Goal: Task Accomplishment & Management: Use online tool/utility

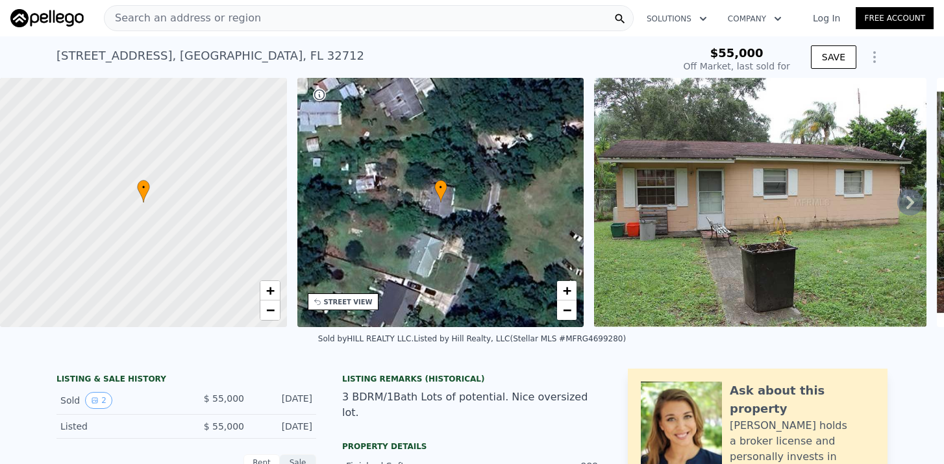
click at [225, 19] on span "Search an address or region" at bounding box center [182, 18] width 156 height 16
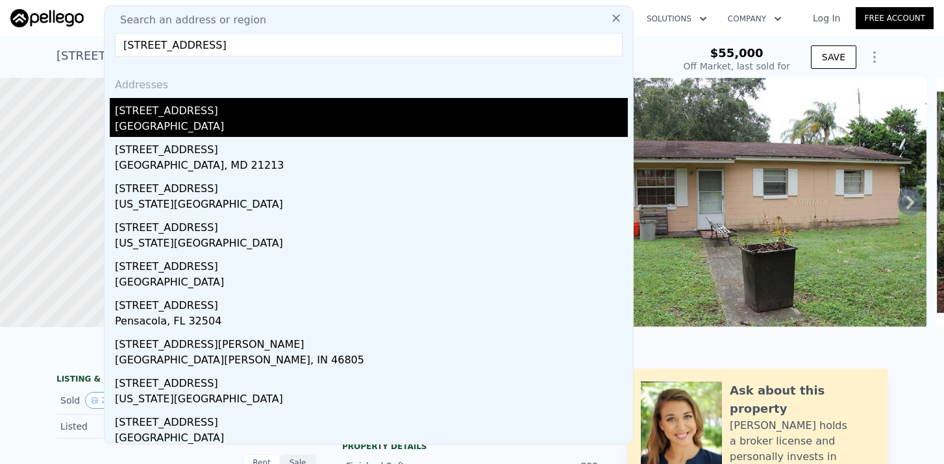
type input "[STREET_ADDRESS]"
click at [162, 114] on div "[STREET_ADDRESS]" at bounding box center [371, 108] width 513 height 21
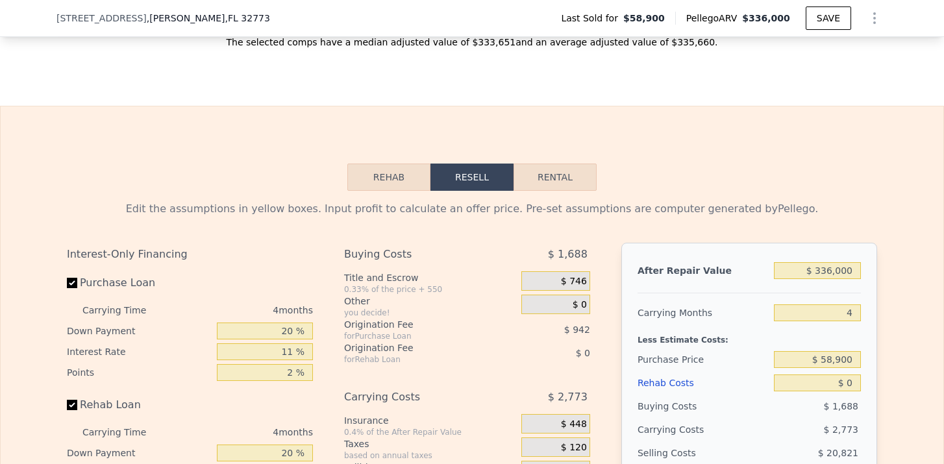
scroll to position [1726, 0]
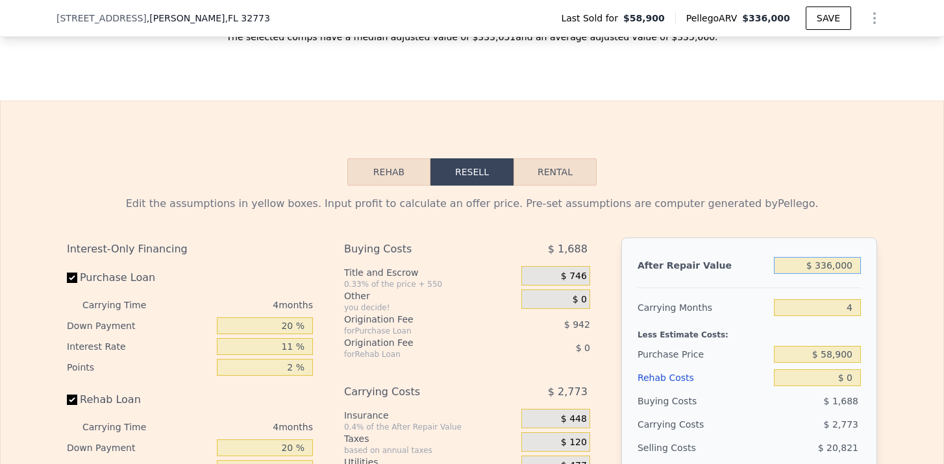
click at [829, 266] on input "$ 336,000" at bounding box center [817, 265] width 87 height 17
type input "$ 31"
type input "-$ 63,434"
type input "$ 310"
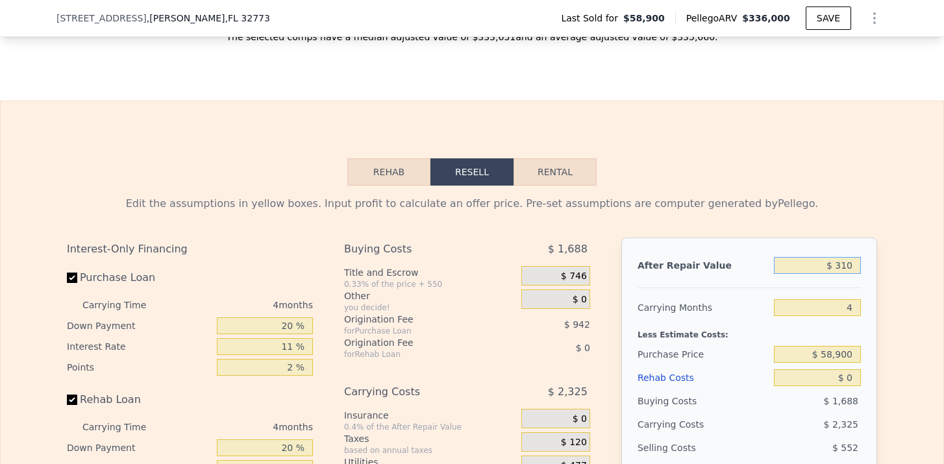
type input "-$ 63,172"
type input "$ 3,100"
type input "-$ 60,555"
type input "$ 31,000"
type input "-$ 34,374"
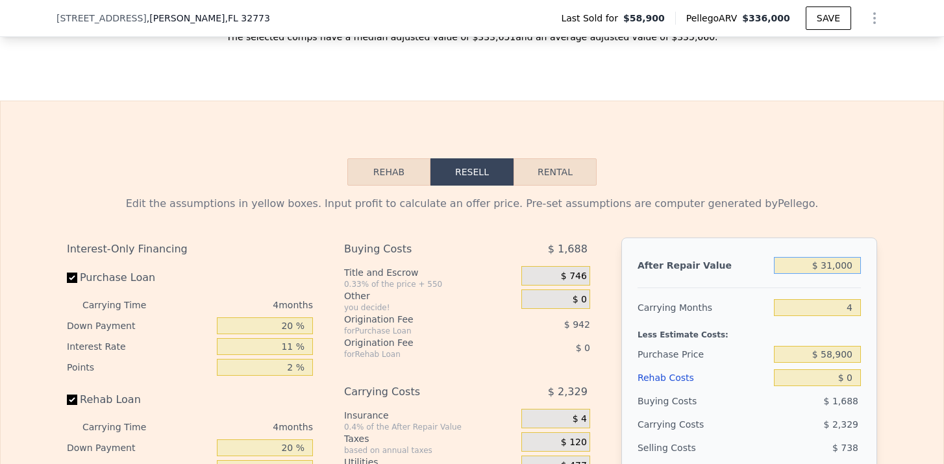
type input "$ 310,000"
type input "$ 227,422"
click at [855, 304] on input "4" at bounding box center [817, 307] width 87 height 17
type input "5"
type input "$ 226,736"
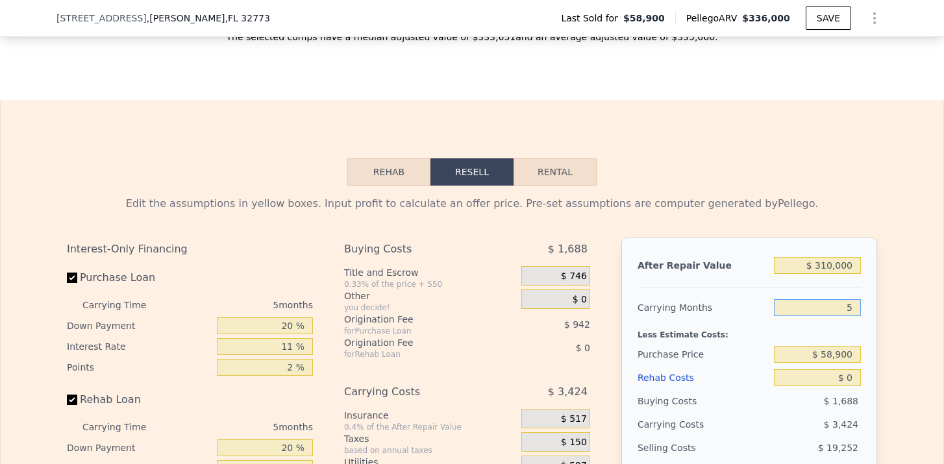
type input "5"
click at [852, 358] on input "$ 58,900" at bounding box center [817, 354] width 87 height 17
type input "$ 200,000"
click at [849, 376] on input "$ 0" at bounding box center [817, 377] width 87 height 17
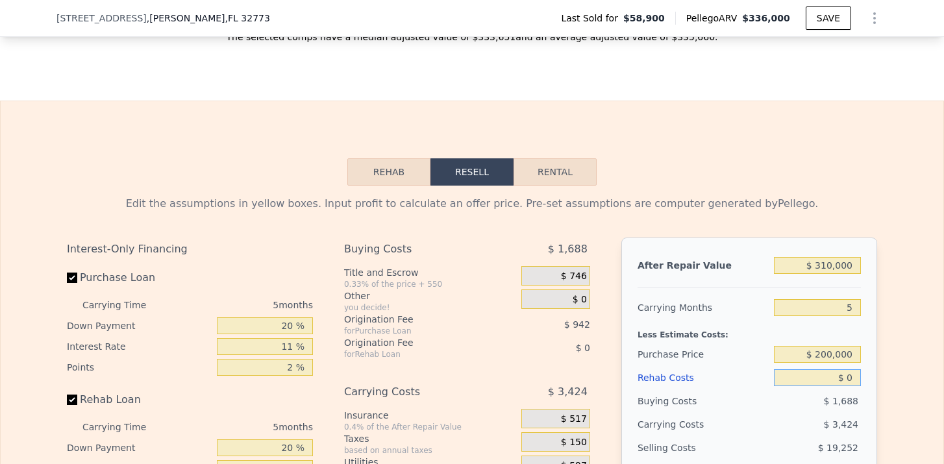
type input "$ 77,733"
type input "$ 50"
type input "$ 77,682"
type input "$ 500"
type input "$ 77,205"
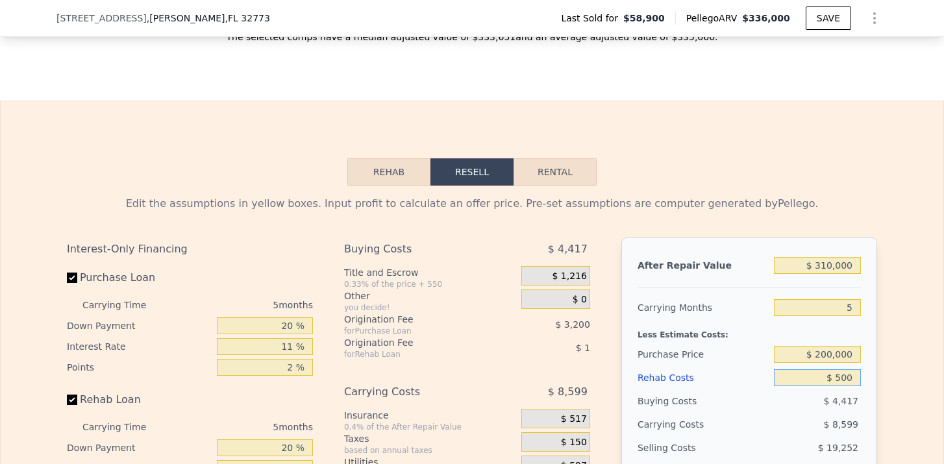
type input "$ 5,000"
type input "$ 72,468"
type input "$ 50,000"
type input "$ 25,098"
click at [840, 402] on span "$ 5,216" at bounding box center [840, 401] width 34 height 10
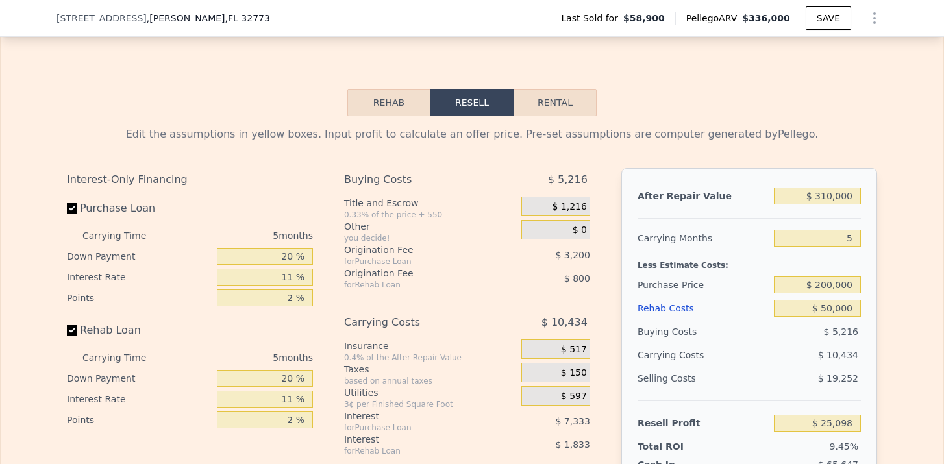
scroll to position [1797, 0]
click at [827, 286] on input "$ 200,000" at bounding box center [817, 283] width 87 height 17
type input "$ 180,000"
type input "$ 46,220"
click at [866, 328] on div "After Repair Value $ 310,000 Carrying Months 5 Less Estimate Costs: Purchase Pr…" at bounding box center [749, 347] width 256 height 361
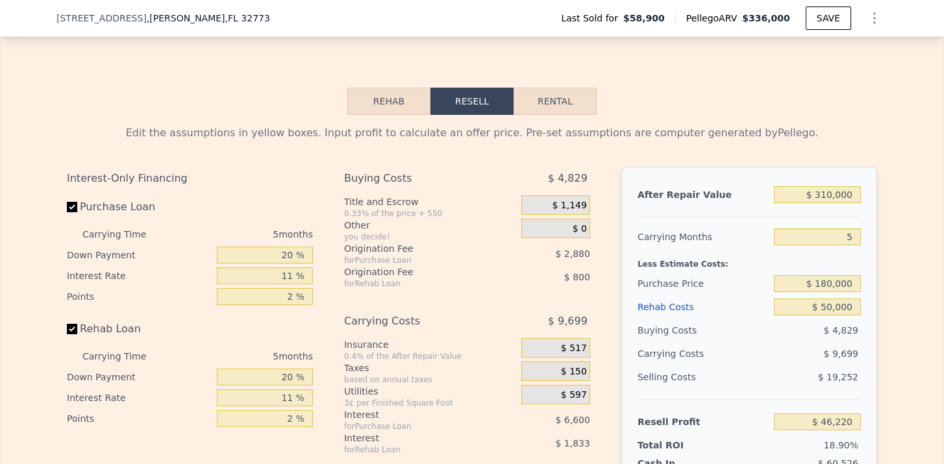
scroll to position [1849, 0]
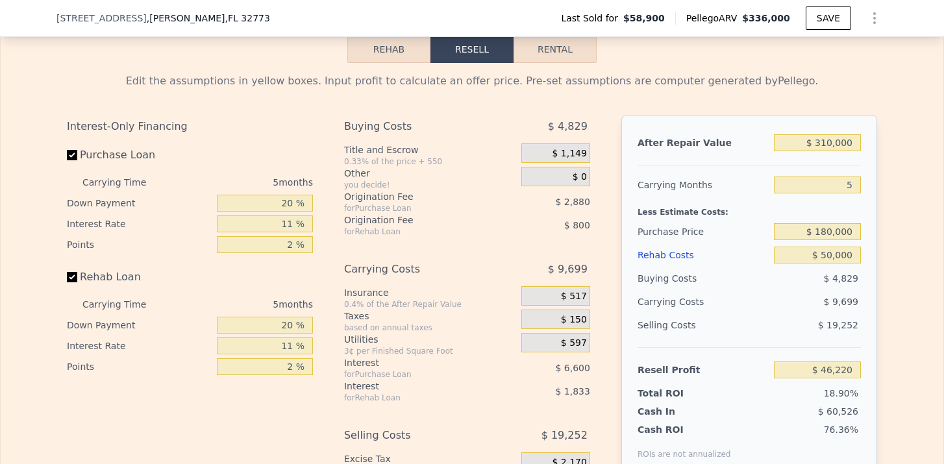
click at [573, 52] on button "Rental" at bounding box center [554, 49] width 83 height 27
select select "30"
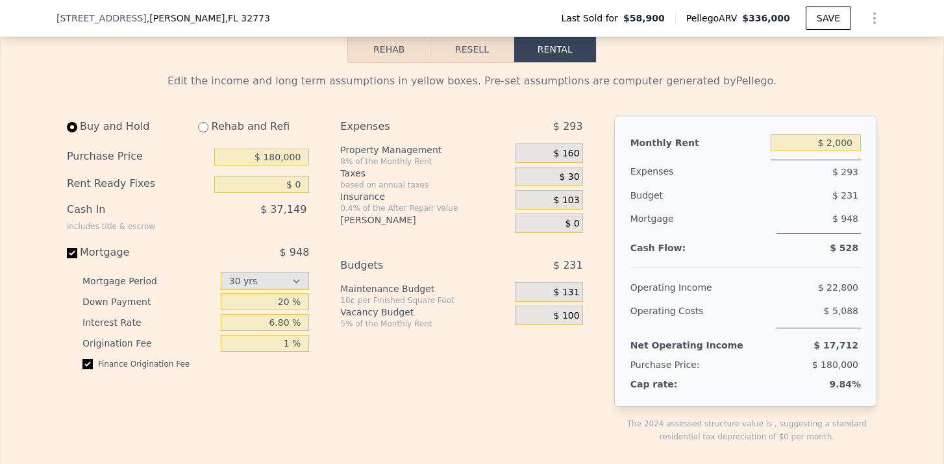
click at [201, 125] on input "radio" at bounding box center [203, 127] width 10 height 10
radio input "true"
type input "$ 50,000"
type input "$ 5,800"
select select "30"
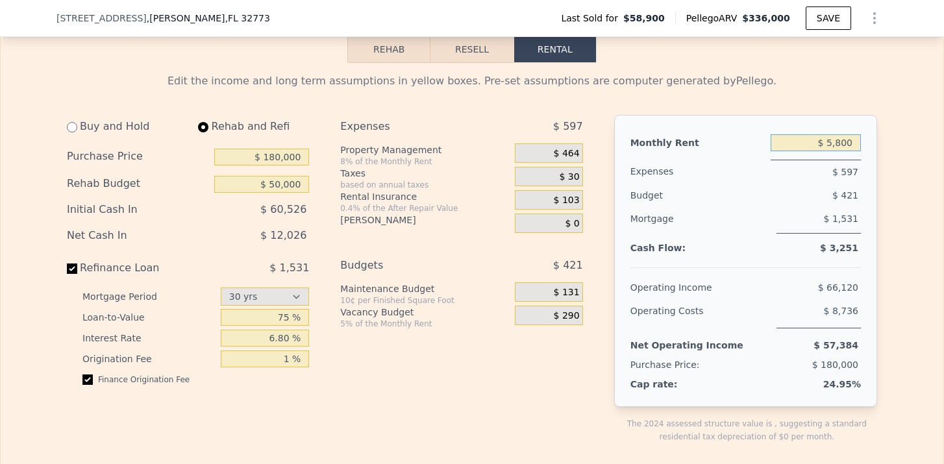
click at [849, 144] on input "$ 5,800" at bounding box center [815, 142] width 90 height 17
type input "$ 1,950"
click at [834, 233] on div "$ 1,531" at bounding box center [818, 220] width 84 height 27
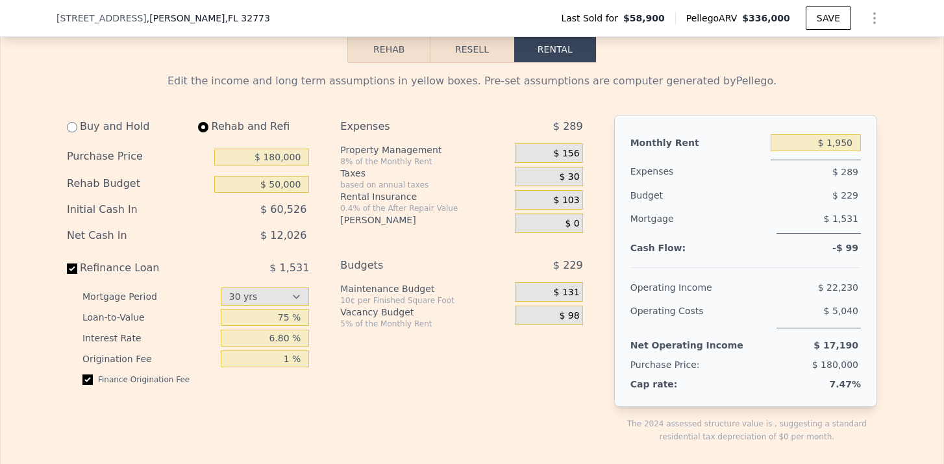
click at [562, 156] on span "$ 156" at bounding box center [567, 154] width 26 height 12
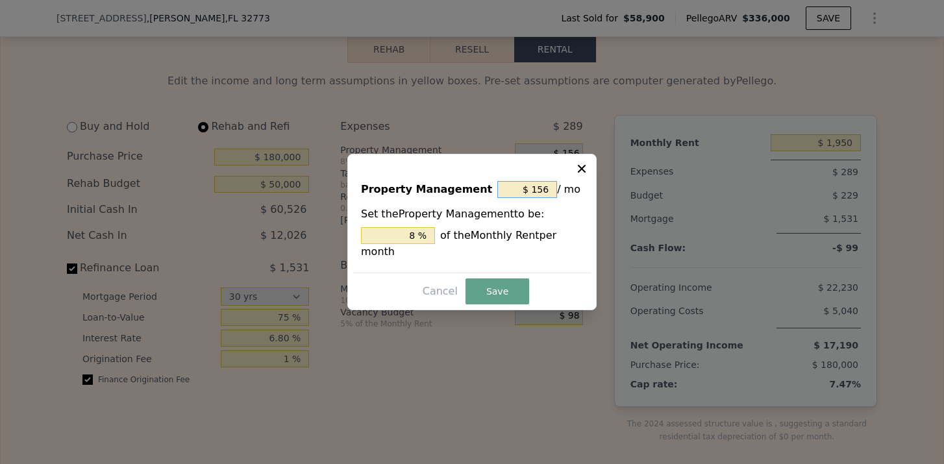
click at [549, 191] on input "$ 156" at bounding box center [527, 189] width 60 height 17
type input "$ 15"
type input "0.769 %"
type input "$ 1"
type input "0.051 %"
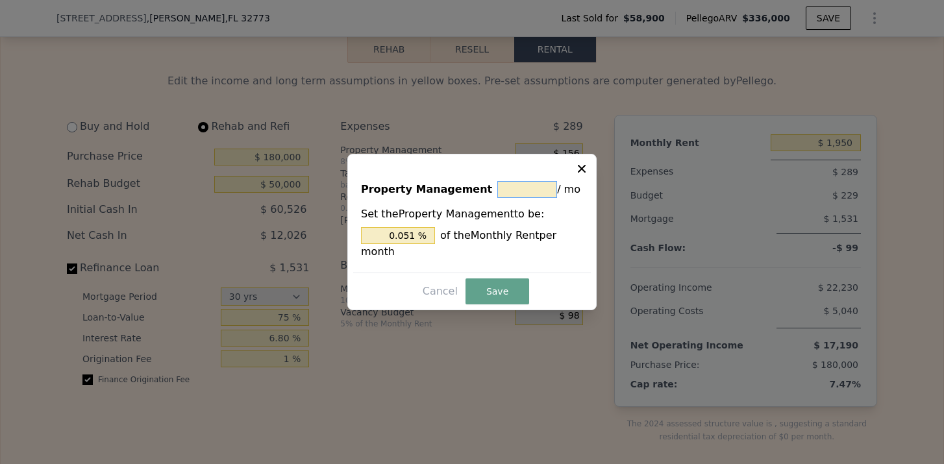
type input "$ 0"
type input "0 %"
click at [496, 288] on button "Save" at bounding box center [497, 291] width 64 height 26
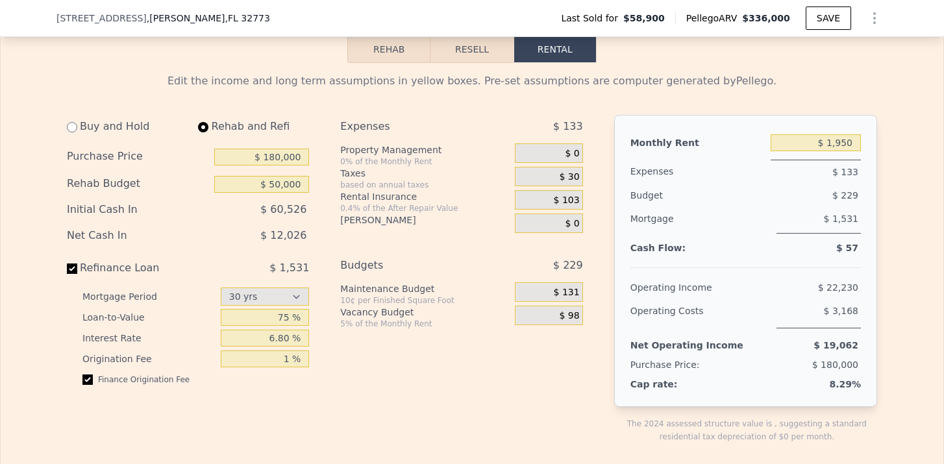
click at [574, 199] on span "$ 103" at bounding box center [567, 201] width 26 height 12
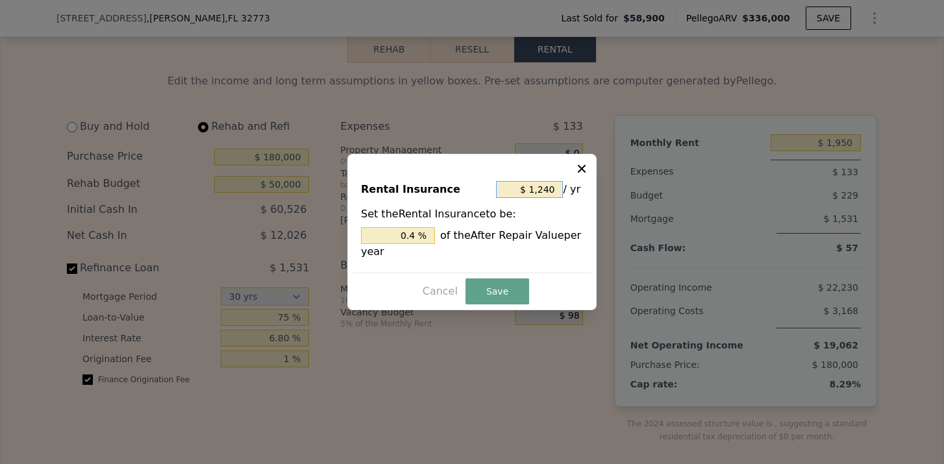
click at [561, 184] on input "$ 1,240" at bounding box center [529, 189] width 67 height 17
type input "$ 2"
type input "0.001 %"
type input "$ 22"
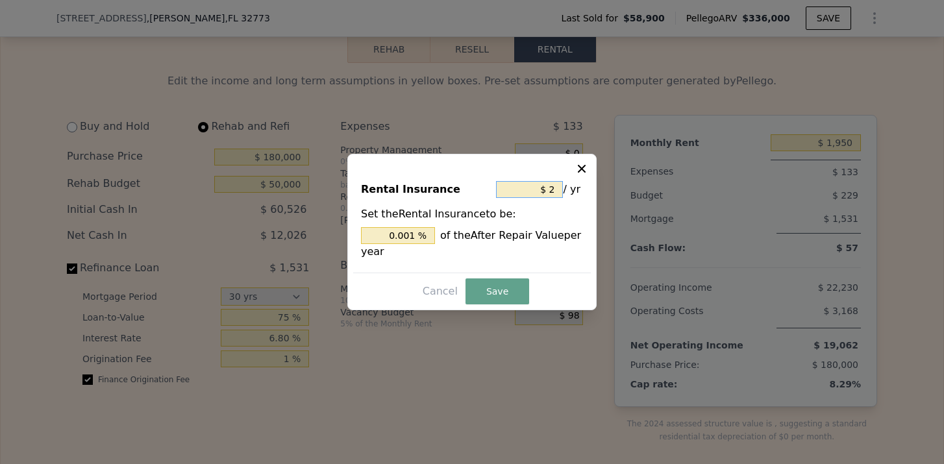
type input "0.007 %"
type input "$ 220"
type input "0.071 %"
type input "$ 2,200"
type input "0.710 %"
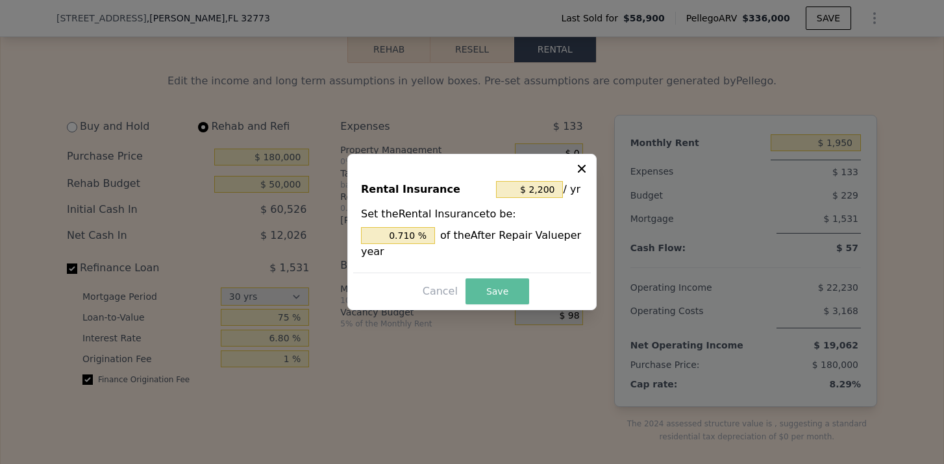
click at [497, 289] on button "Save" at bounding box center [497, 291] width 64 height 26
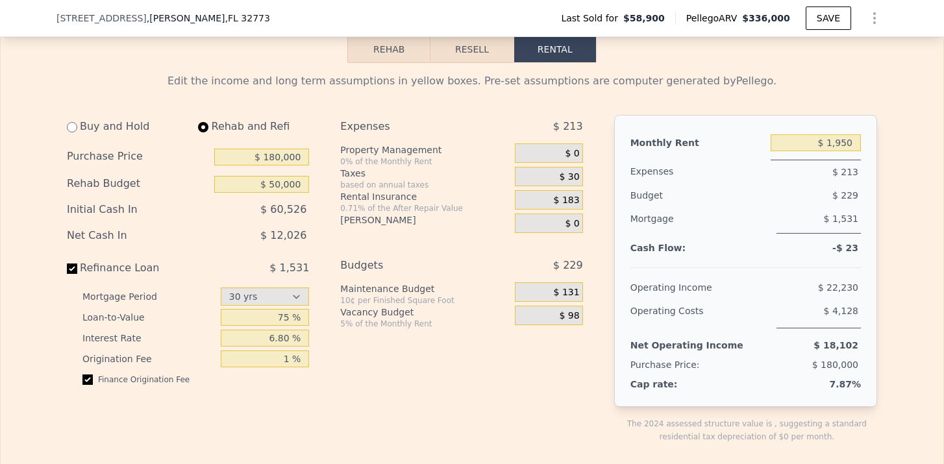
click at [574, 177] on span "$ 30" at bounding box center [569, 177] width 20 height 12
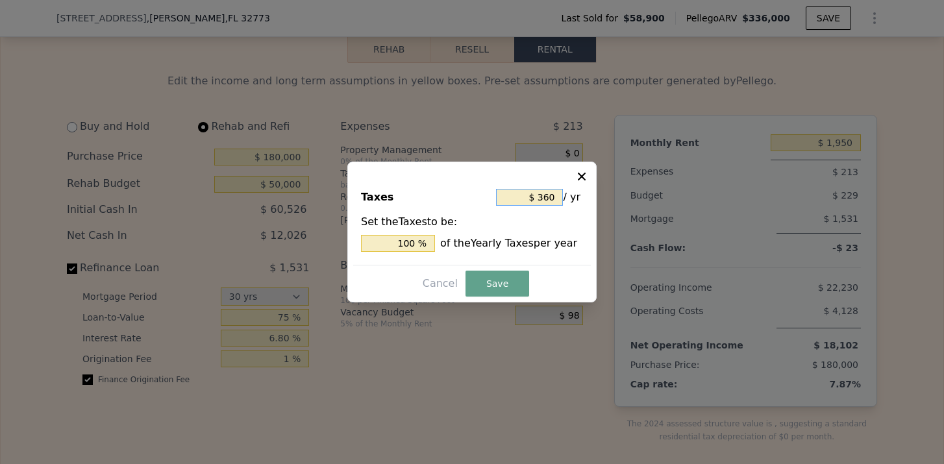
click at [551, 195] on input "$ 360" at bounding box center [529, 197] width 67 height 17
click at [552, 196] on input "$ 360" at bounding box center [529, 197] width 67 height 17
drag, startPoint x: 552, startPoint y: 197, endPoint x: 539, endPoint y: 197, distance: 13.0
click at [539, 197] on input "$ 360" at bounding box center [529, 197] width 67 height 17
type input "$ 3"
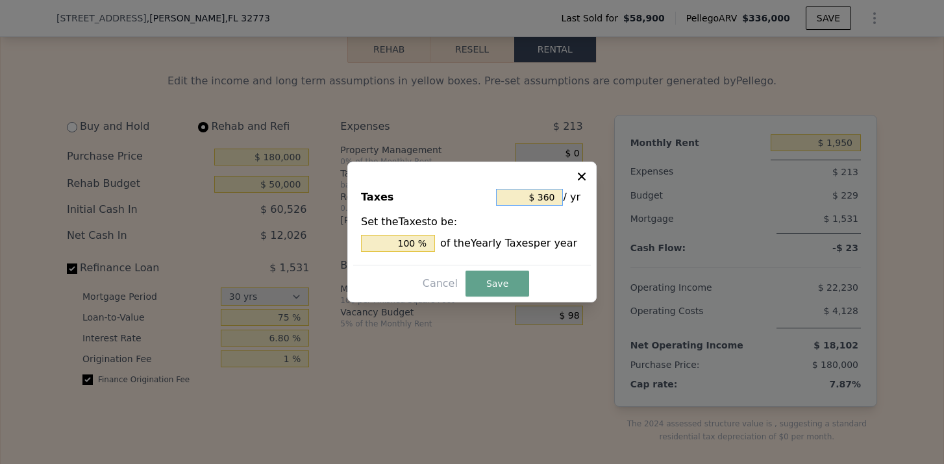
type input "0.833 %"
type input "$ 35"
type input "9.722 %"
type input "$ 350"
type input "97.222 %"
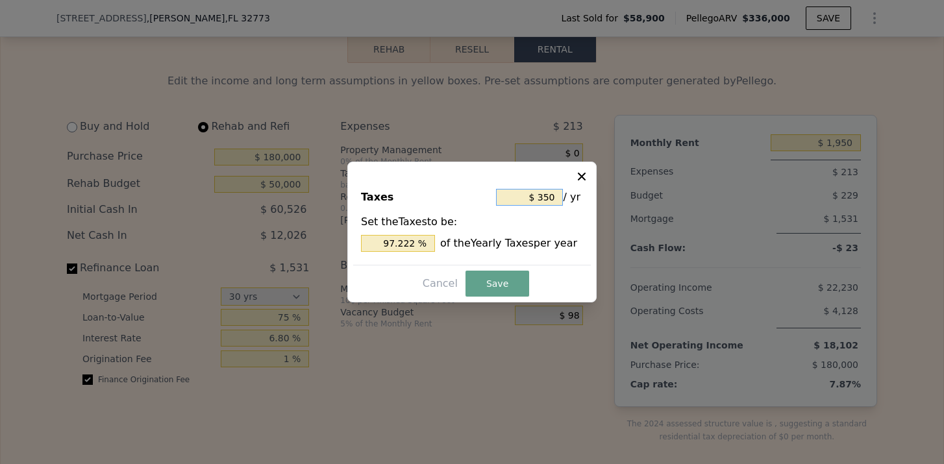
type input "$ 3,500"
type input "972.222 %"
click at [478, 275] on button "Save" at bounding box center [497, 284] width 64 height 26
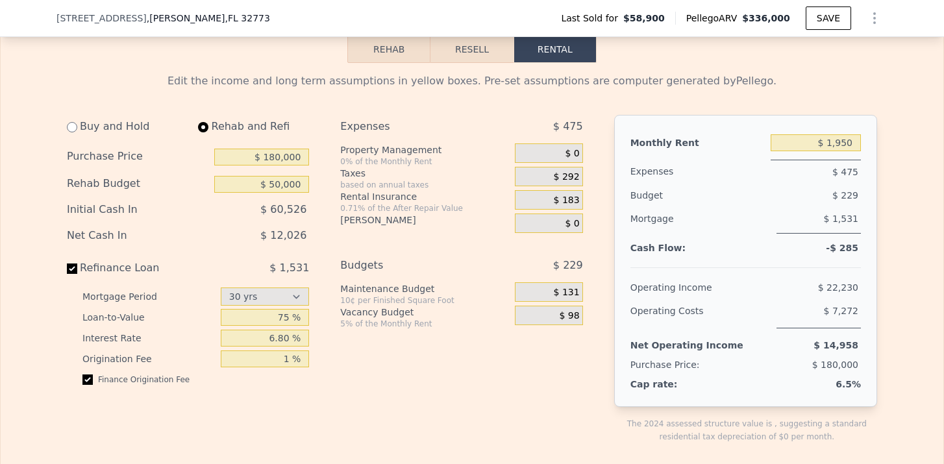
click at [526, 226] on div "$ 0" at bounding box center [548, 222] width 67 height 19
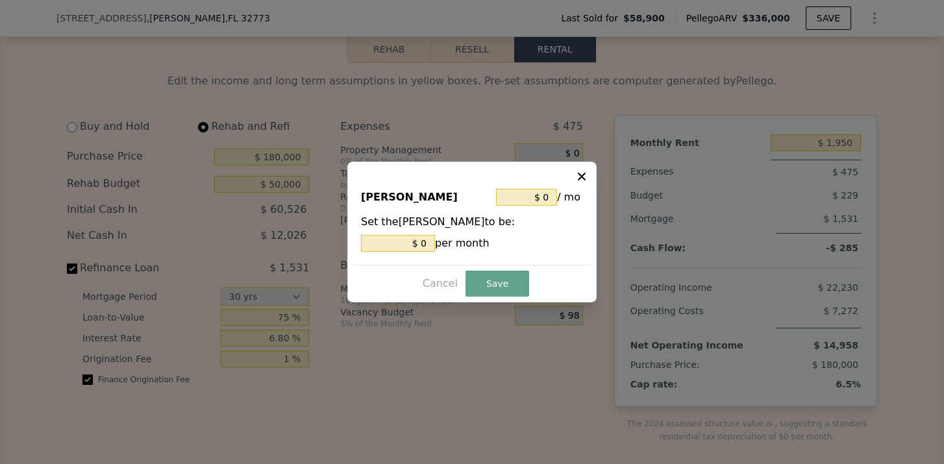
click at [589, 179] on button at bounding box center [583, 175] width 16 height 16
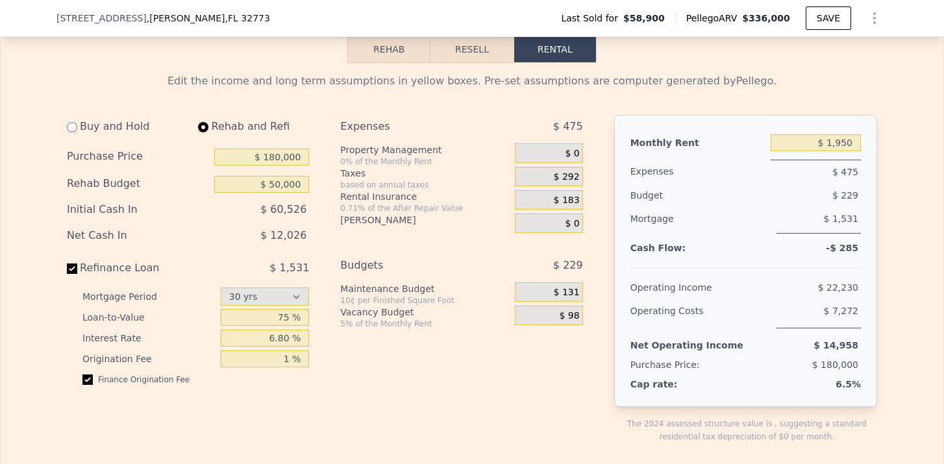
click at [357, 256] on div "Budgets" at bounding box center [411, 265] width 142 height 23
click at [486, 58] on button "Resell" at bounding box center [471, 49] width 82 height 27
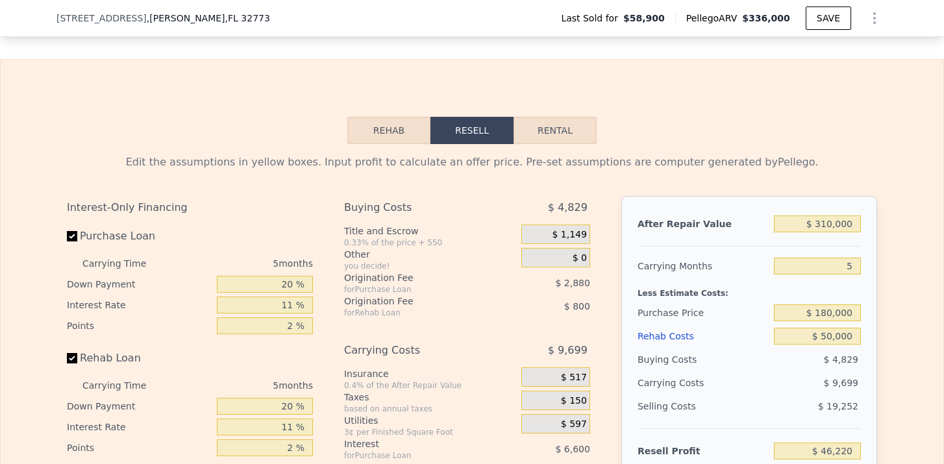
scroll to position [1737, 0]
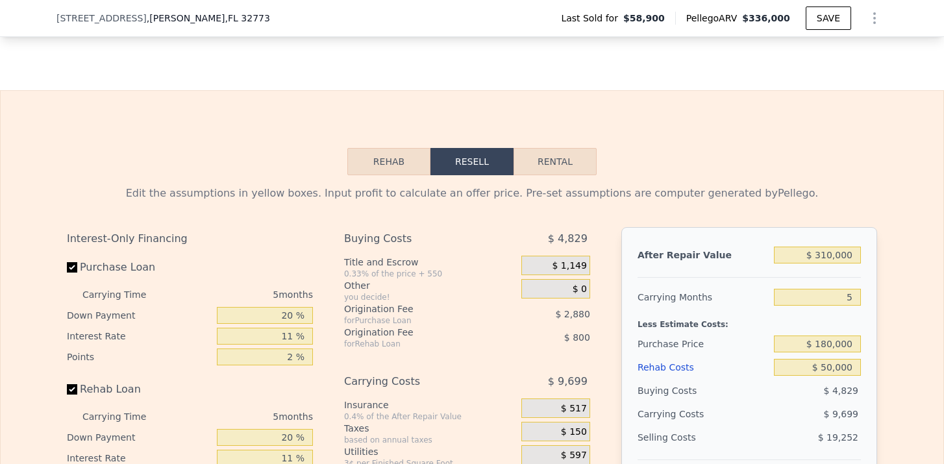
click at [531, 160] on button "Rental" at bounding box center [554, 161] width 83 height 27
select select "30"
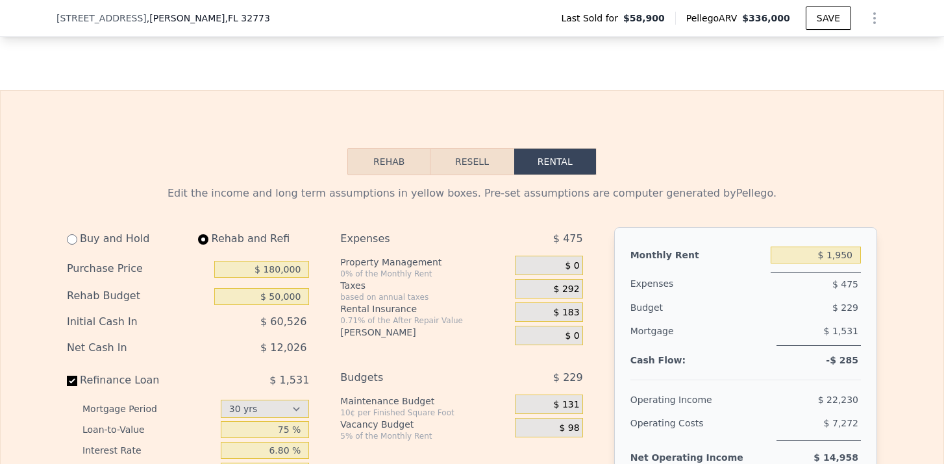
click at [559, 287] on span "$ 292" at bounding box center [567, 290] width 26 height 12
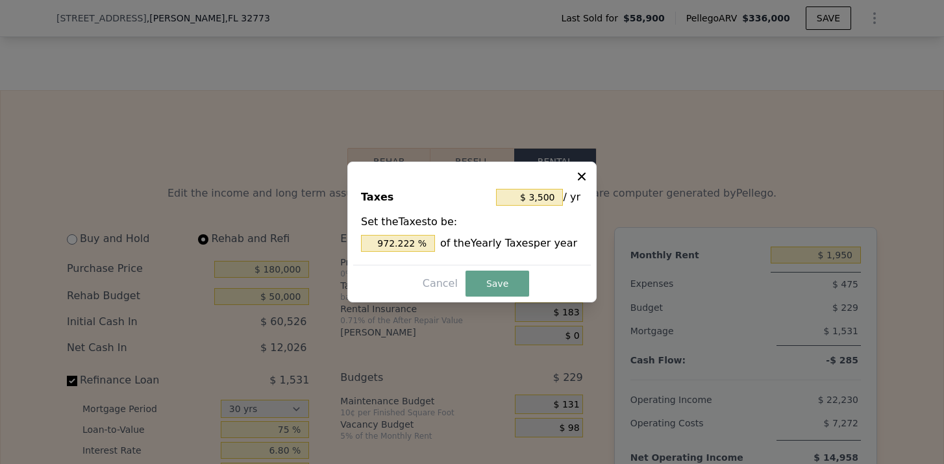
click at [586, 171] on icon at bounding box center [581, 176] width 13 height 13
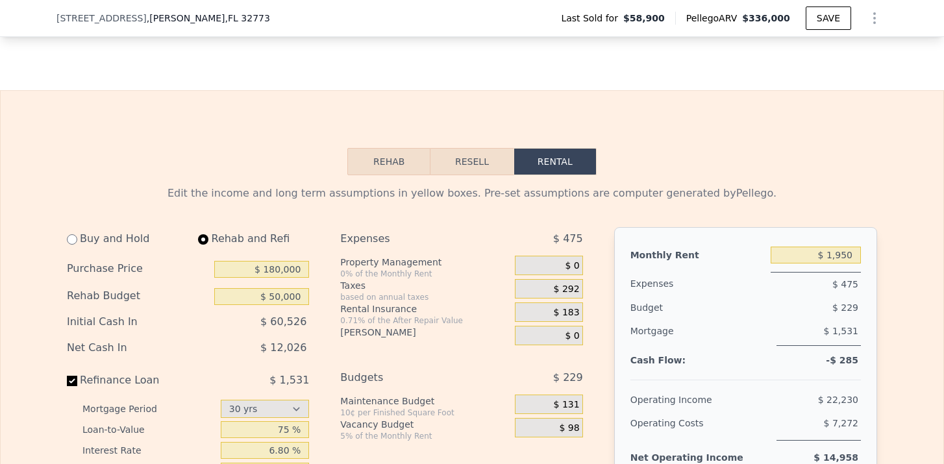
click at [568, 284] on span "$ 292" at bounding box center [567, 290] width 26 height 12
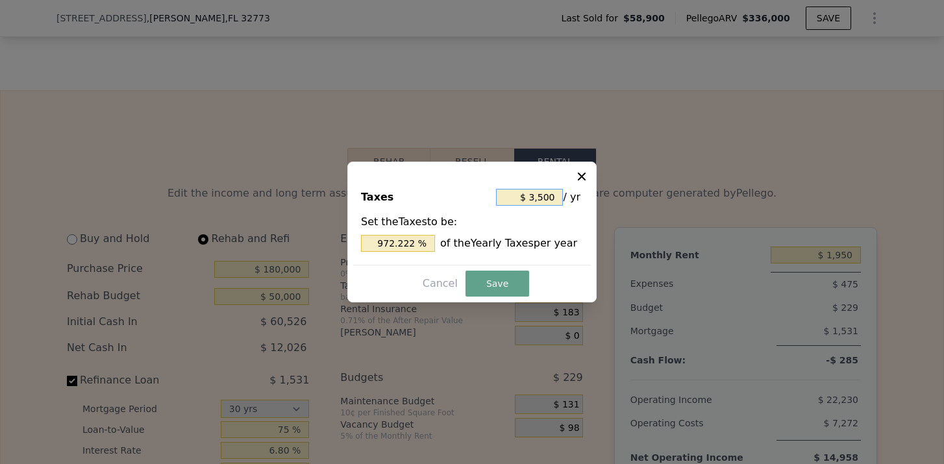
click at [551, 199] on input "$ 3,500" at bounding box center [529, 197] width 67 height 17
type input "$ 350"
type input "97.222 %"
type input "$ 30"
type input "8.333 %"
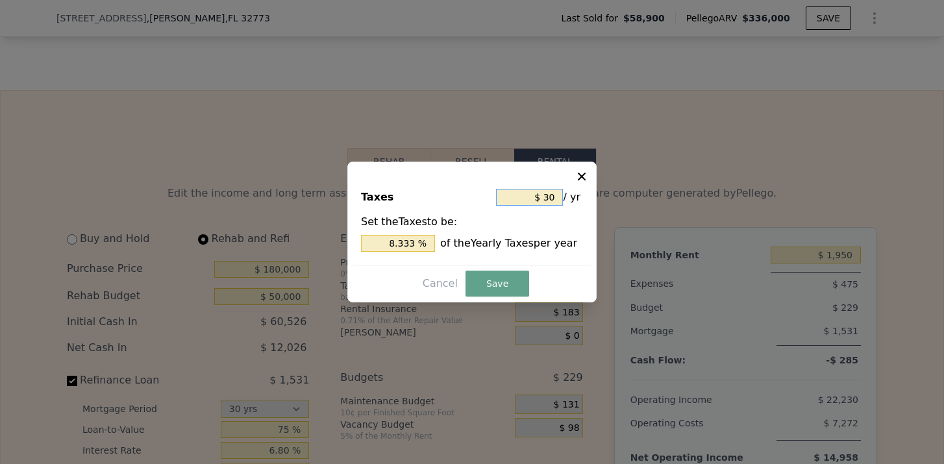
select select "30"
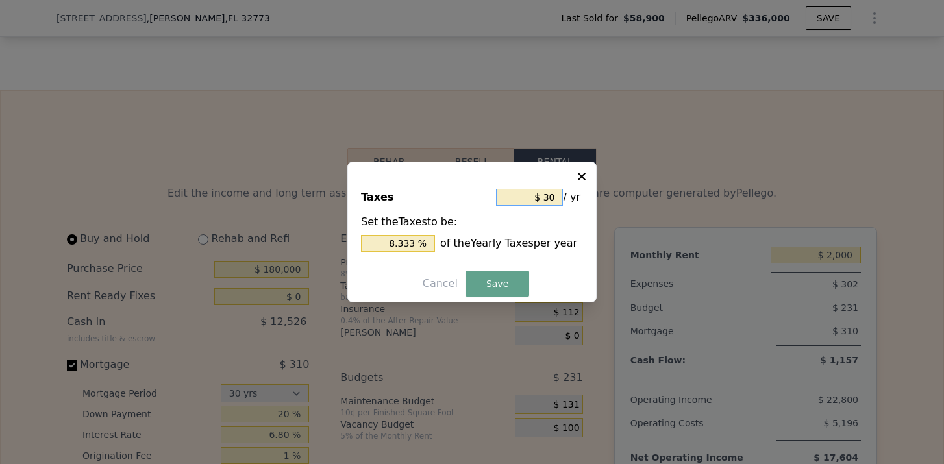
type input "$ 0"
type input "$ 2,000"
type input "$ 0"
type input "0 %"
type input "$ 10"
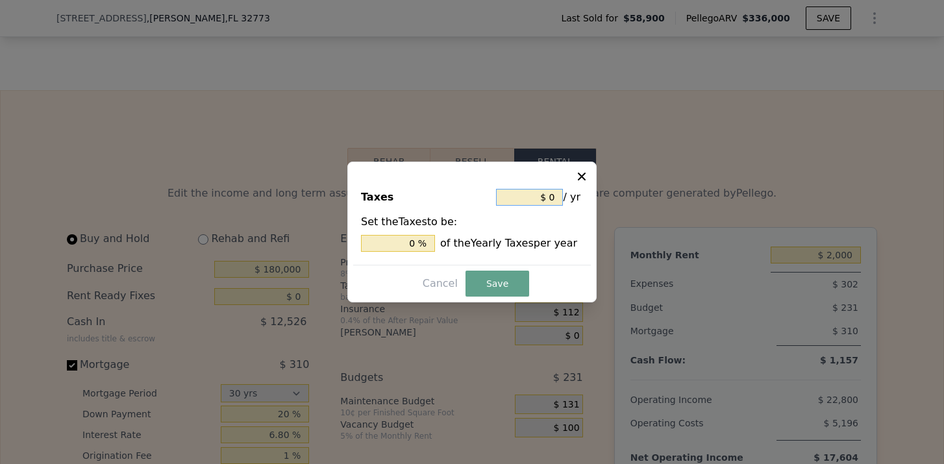
type input "2.778 %"
type input "$ 150"
type input "41.667 %"
type input "$ 1,500"
type input "416.667 %"
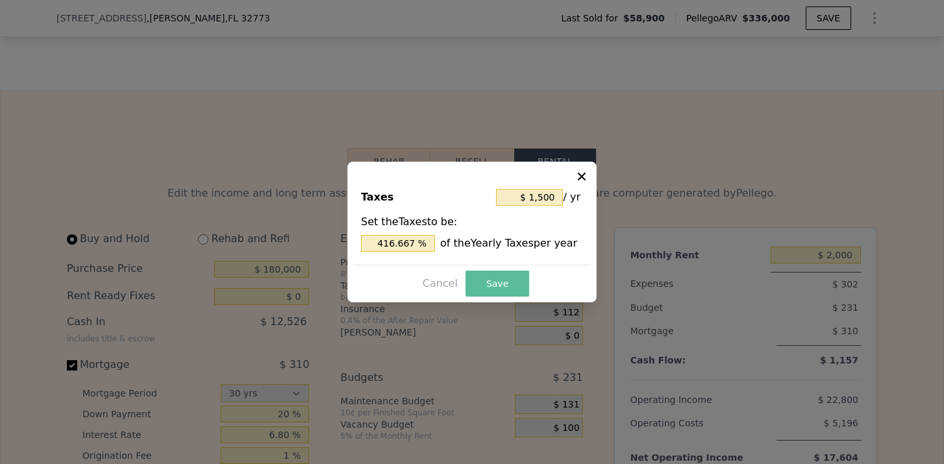
click at [498, 288] on button "Save" at bounding box center [497, 284] width 64 height 26
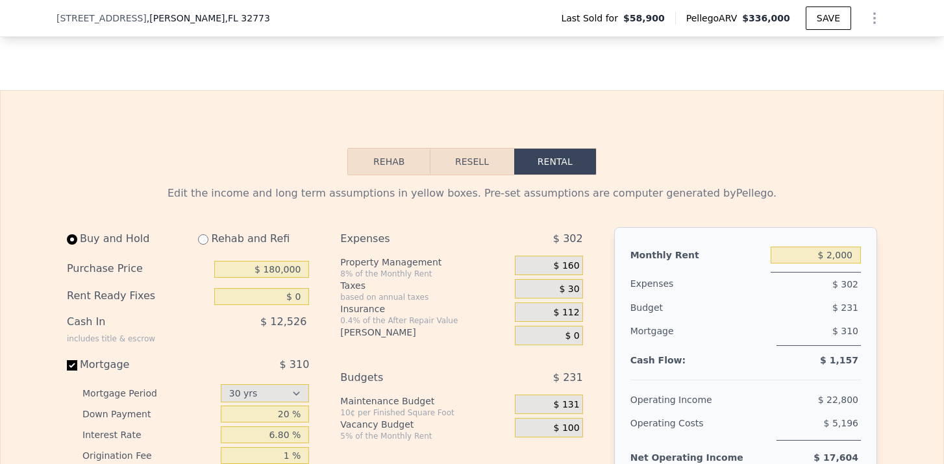
click at [637, 293] on div "Expenses" at bounding box center [697, 284] width 135 height 24
click at [474, 158] on button "Resell" at bounding box center [471, 161] width 82 height 27
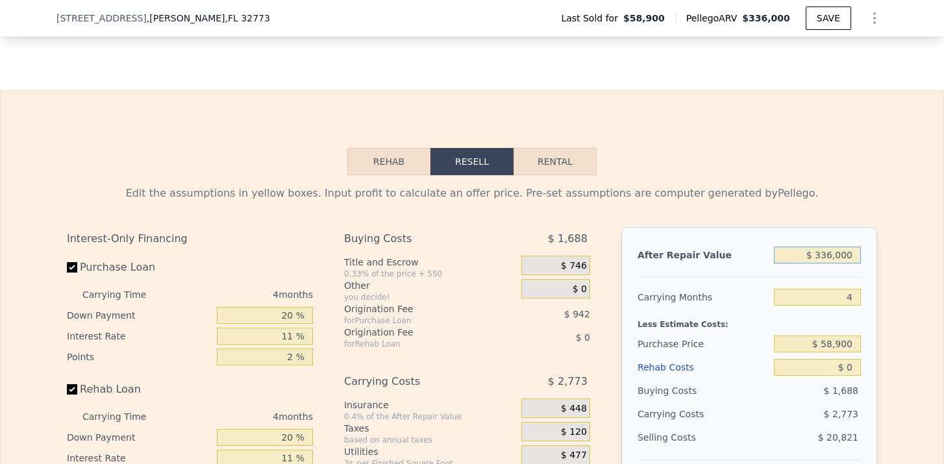
click at [847, 262] on input "$ 336,000" at bounding box center [817, 255] width 87 height 17
click at [831, 256] on input "$ 336,000" at bounding box center [817, 255] width 87 height 17
type input "$ 33,000"
type input "-$ 32,498"
type input "$ 3,000"
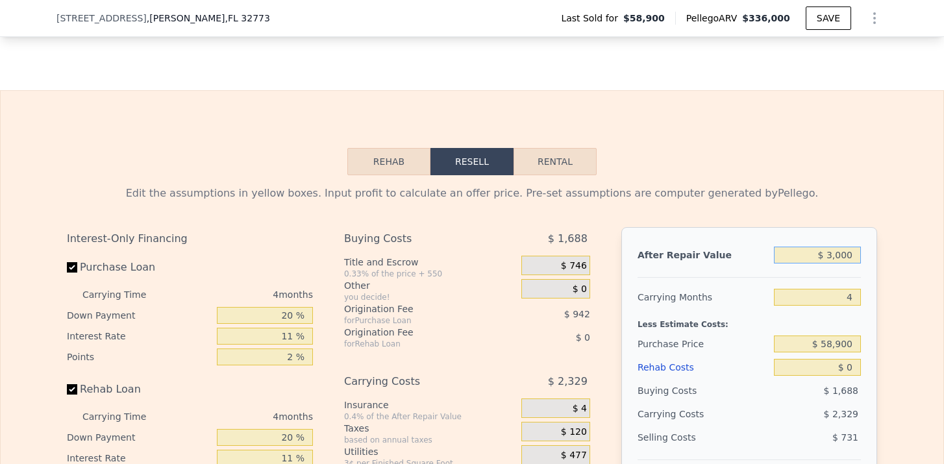
type input "-$ 60,648"
type input "$ 31,000"
type input "-$ 34,374"
type input "-$ 31,000"
type input "-$ 92,552"
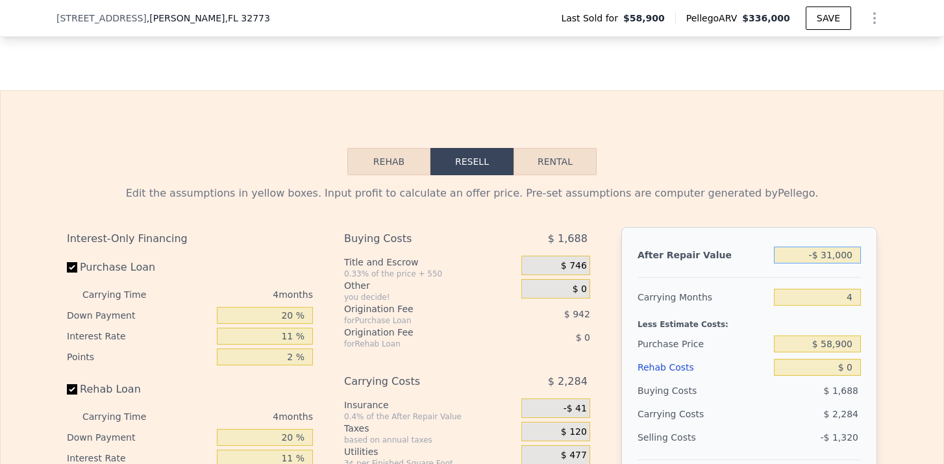
type input "-$ 3,000"
type input "-$ 66,278"
type input "-$ 000"
type input "-$ 63,463"
type input "$ 31,000"
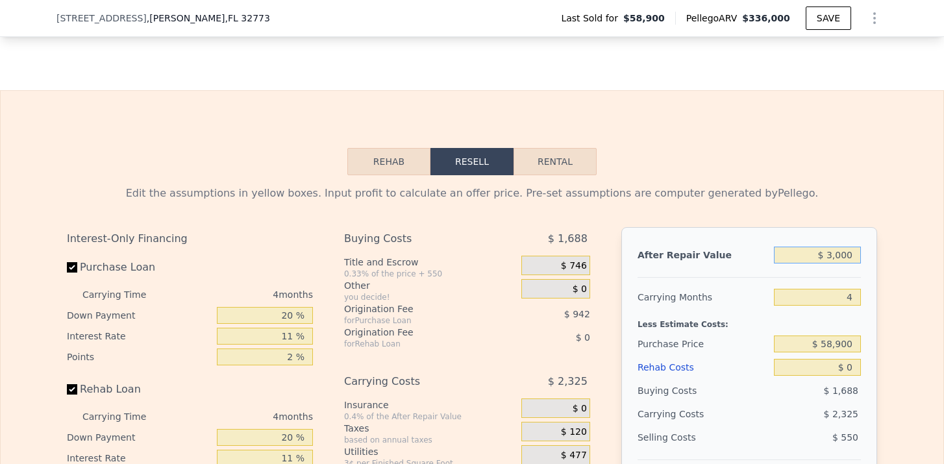
type input "-$ 34,374"
type input "$ 310,000"
type input "$ 227,422"
type input "$ 310,000"
click at [854, 291] on input "4" at bounding box center [817, 297] width 87 height 17
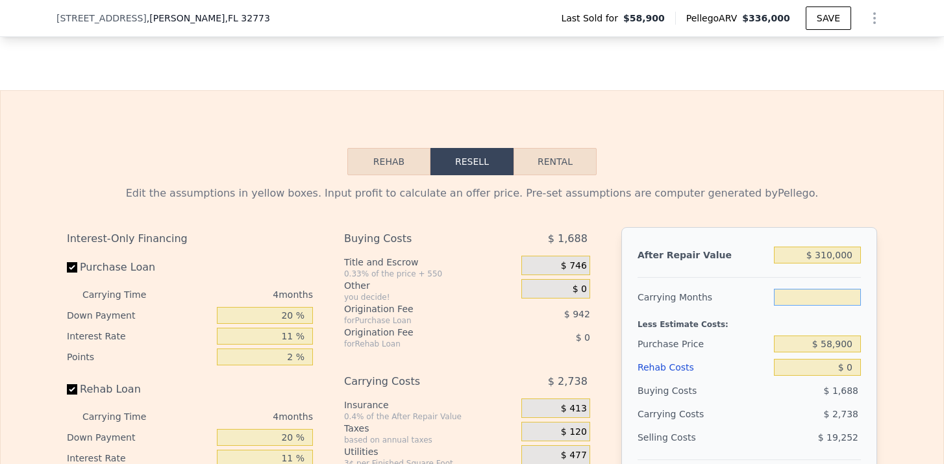
type input "5"
type input "$ 226,736"
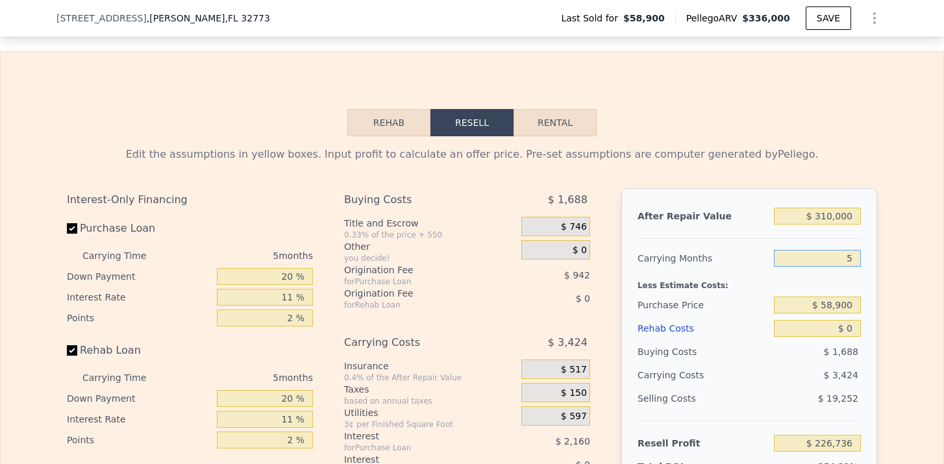
scroll to position [1789, 0]
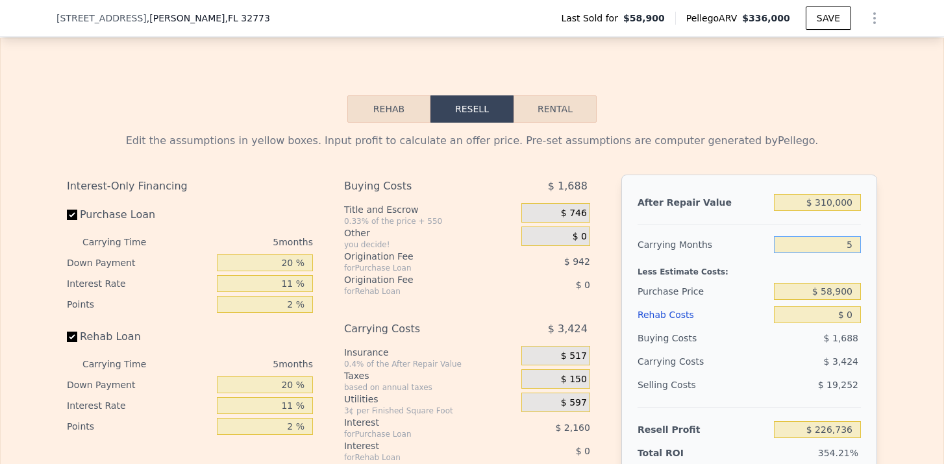
type input "5"
click at [845, 286] on input "$ 58,900" at bounding box center [817, 291] width 87 height 17
type input "$ 180,000"
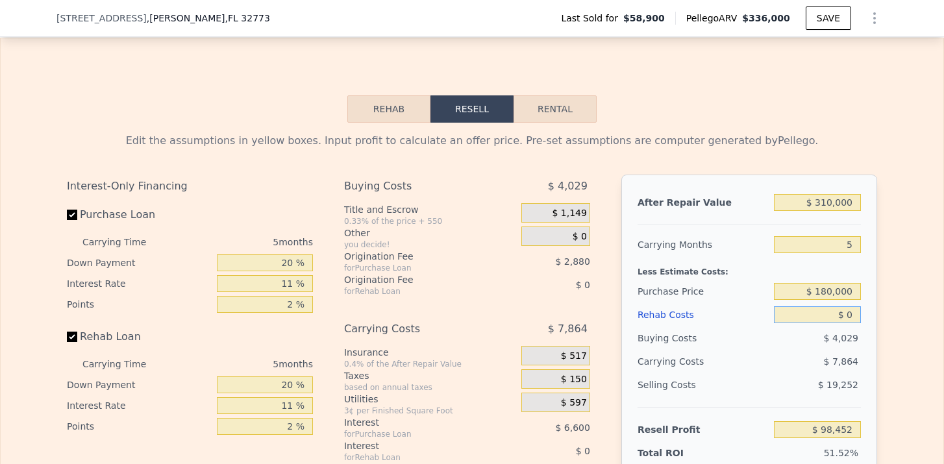
type input "$ 98,855"
click at [849, 319] on input "$ 0" at bounding box center [817, 314] width 87 height 17
type input "$ 4"
type input "$ 98,851"
type input "$ 5"
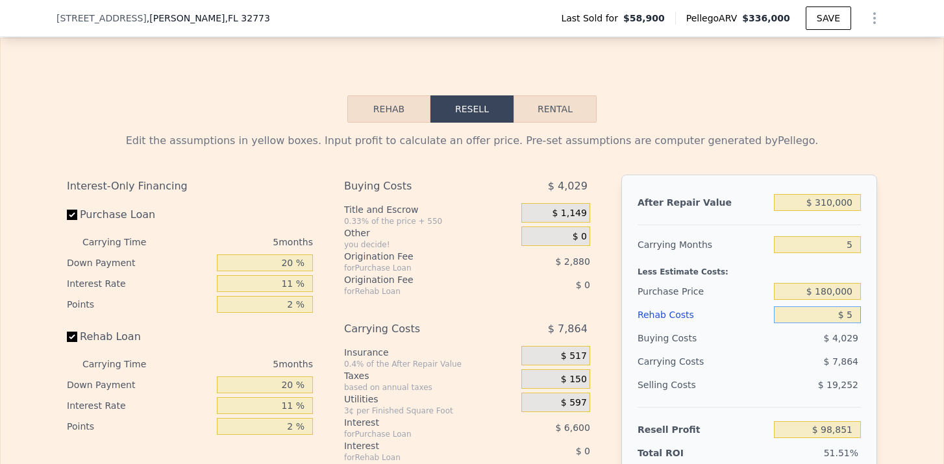
type input "$ 98,850"
type input "$ 50"
type input "$ 98,804"
type input "$ 500"
type input "$ 98,327"
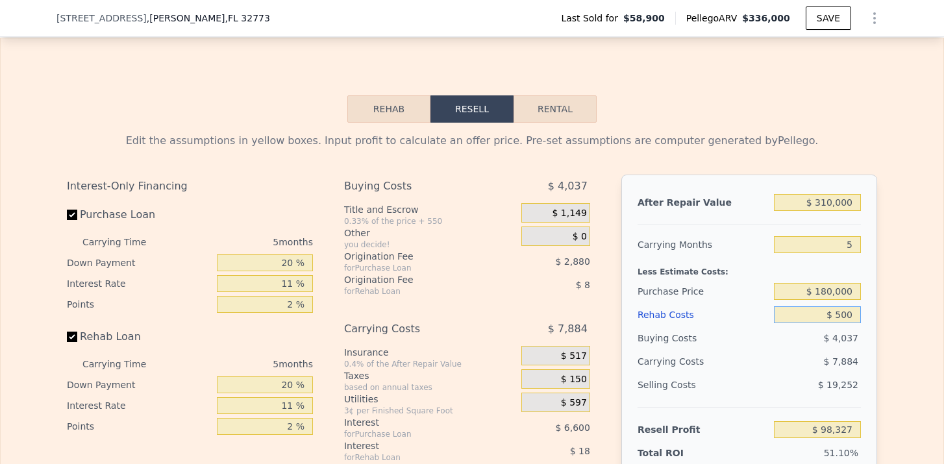
type input "$ 5,000"
type input "$ 93,590"
type input "$ 50,000"
type input "$ 46,220"
click at [859, 367] on div "$ 9,699" at bounding box center [792, 361] width 137 height 23
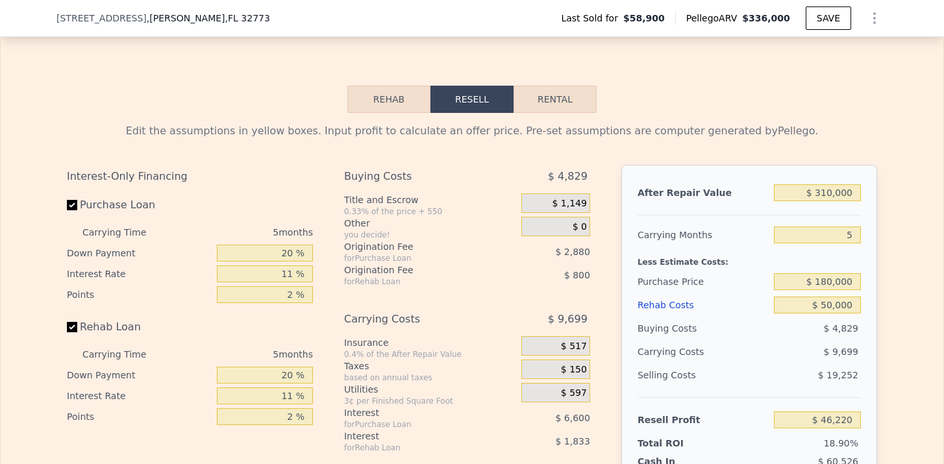
scroll to position [1782, 0]
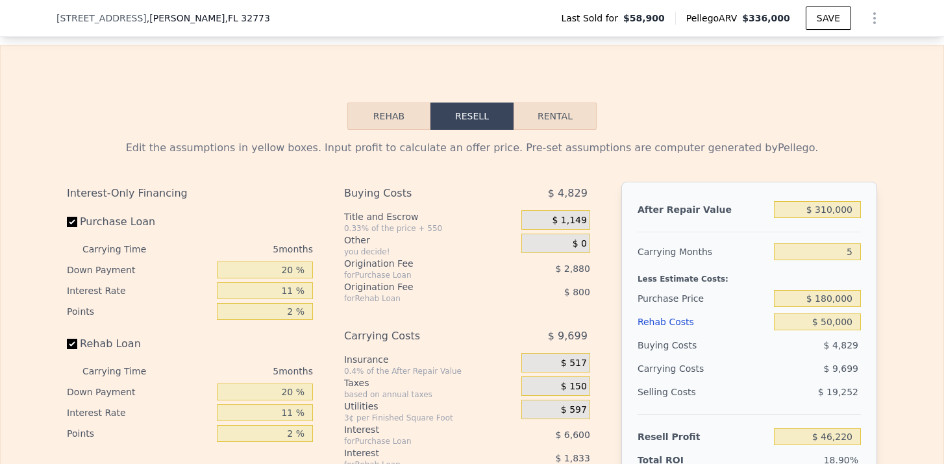
click at [568, 137] on div "Edit the assumptions in yellow boxes. Input profit to calculate an offer price.…" at bounding box center [471, 371] width 831 height 483
click at [574, 128] on button "Rental" at bounding box center [554, 116] width 83 height 27
select select "30"
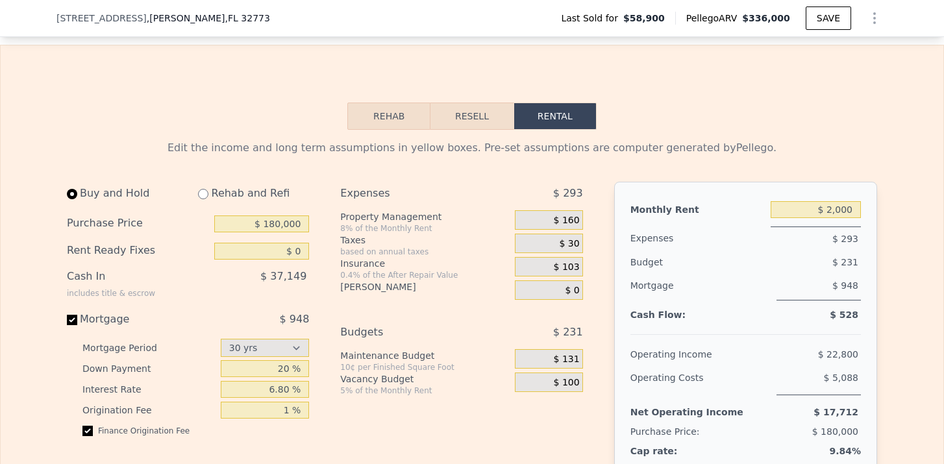
click at [574, 226] on div "$ 160" at bounding box center [548, 219] width 67 height 19
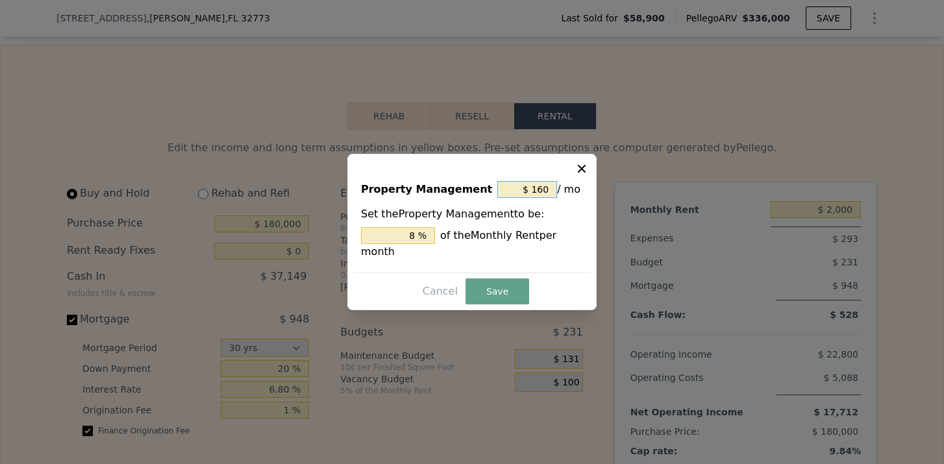
click at [548, 195] on input "$ 160" at bounding box center [527, 189] width 60 height 17
type input "$ 16"
type input "0.8 %"
type input "$ 1"
type input "0.05 %"
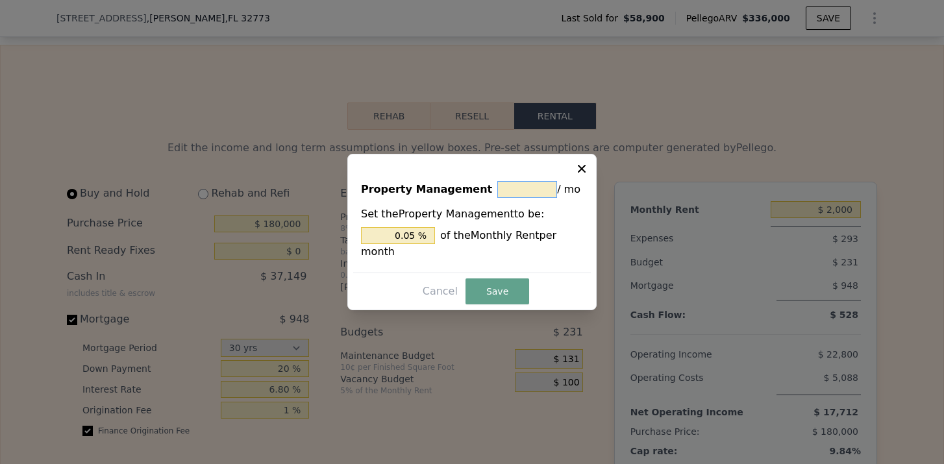
type input "$ 0"
type input "0 %"
click at [511, 281] on button "Save" at bounding box center [497, 291] width 64 height 26
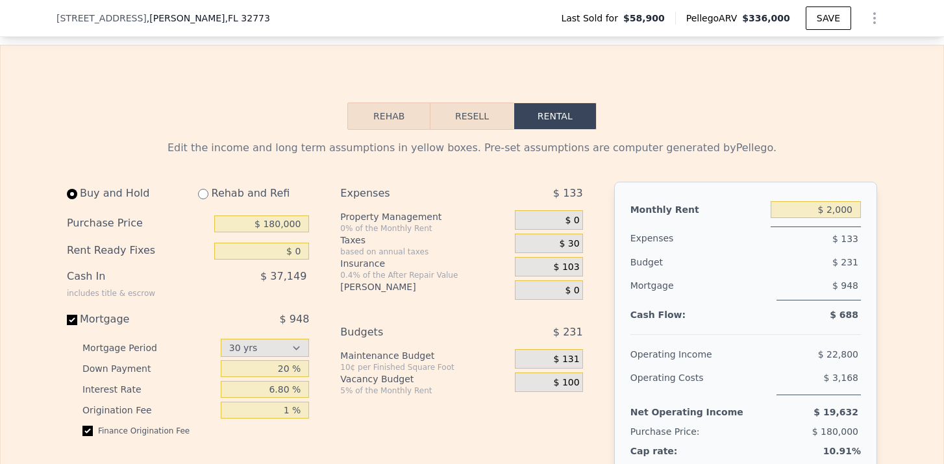
click at [567, 243] on span "$ 30" at bounding box center [569, 244] width 20 height 12
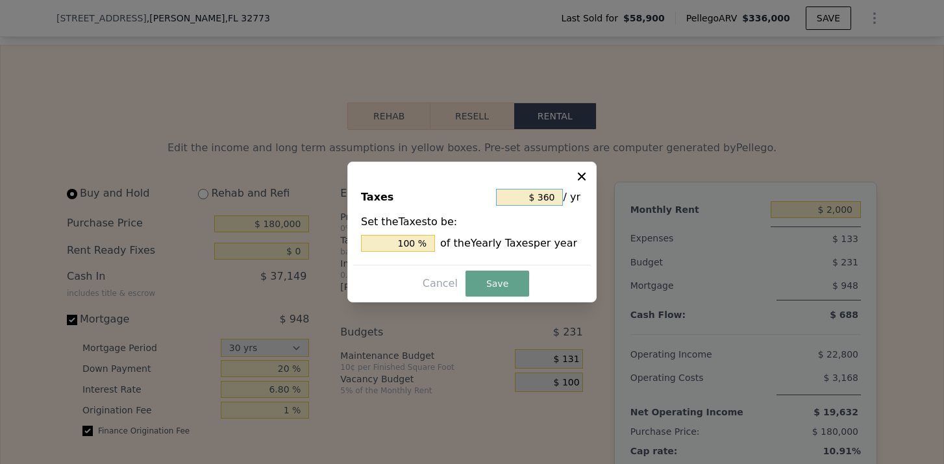
click at [557, 200] on input "$ 360" at bounding box center [529, 197] width 67 height 17
type input "$ 36"
type input "10 %"
type input "$ 3"
type input "0.833 %"
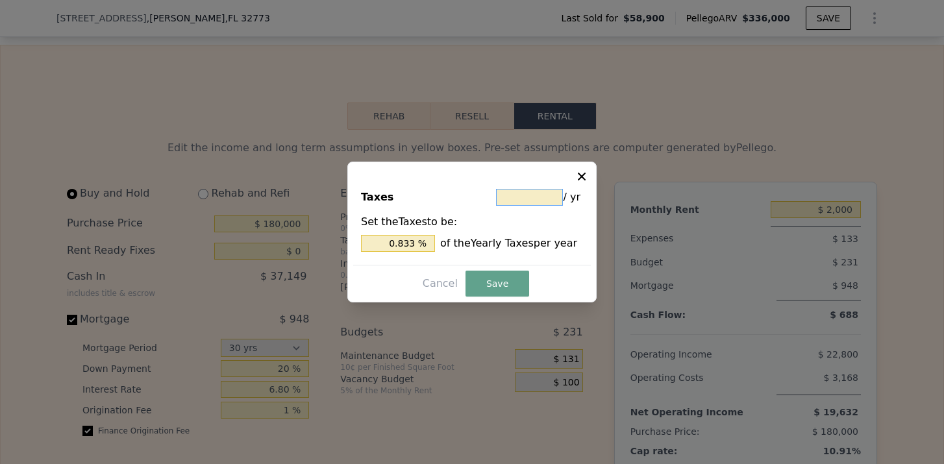
type input "$ 1"
type input "0.278 %"
type input "$ 18"
type input "5 %"
type input "$ 180"
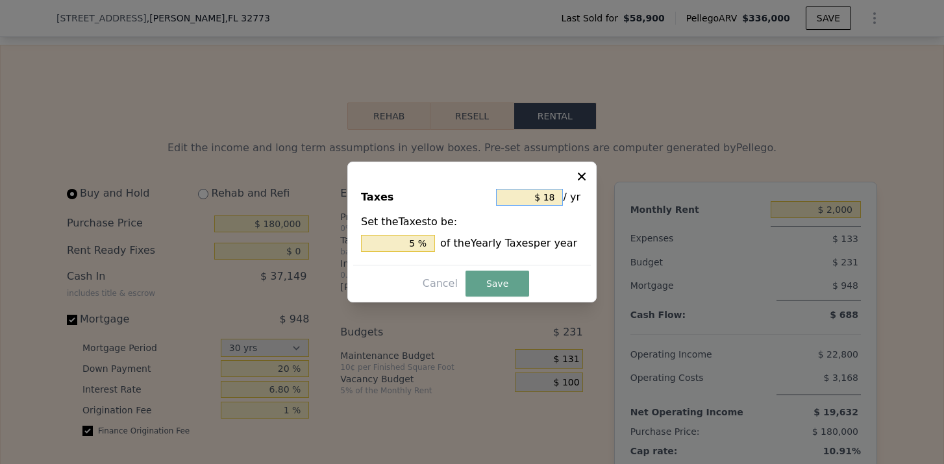
type input "50 %"
type input "$ 1,800"
type input "500 %"
click at [500, 285] on button "Save" at bounding box center [497, 284] width 64 height 26
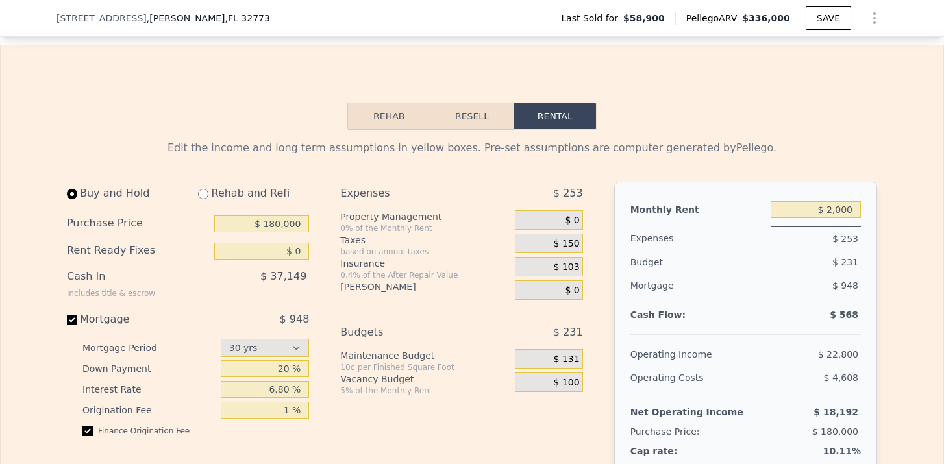
click at [574, 266] on span "$ 103" at bounding box center [567, 268] width 26 height 12
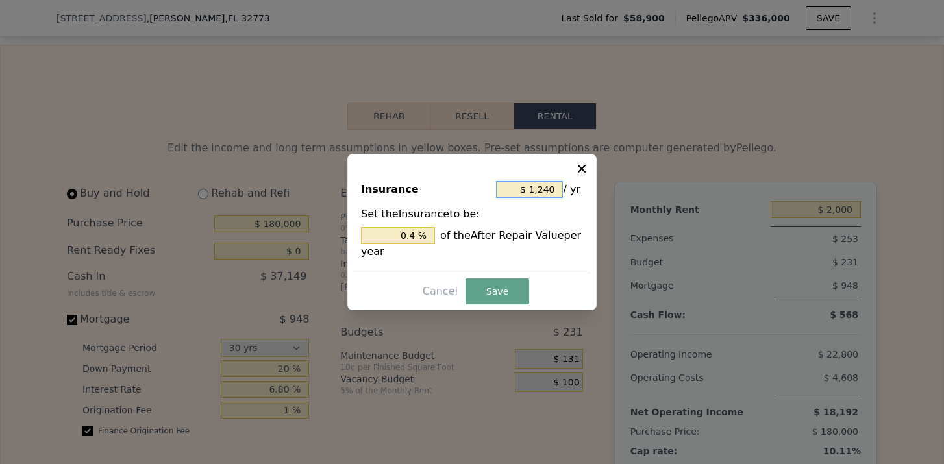
click at [558, 187] on input "$ 1,240" at bounding box center [529, 189] width 67 height 17
type input "$ 124"
type input "0.04 %"
type input "$ 12"
type input "0.004 %"
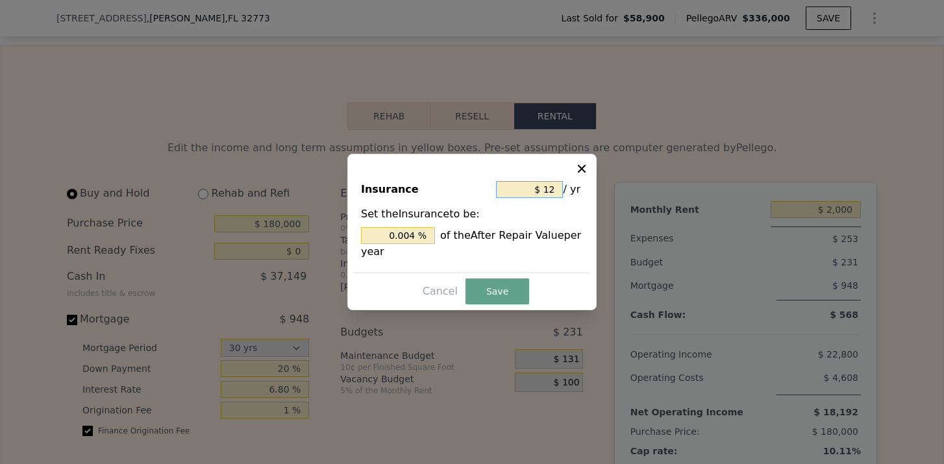
type input "$ 1"
type input "0.000 %"
type input "$ 2"
type input "0.001 %"
type input "$ 22"
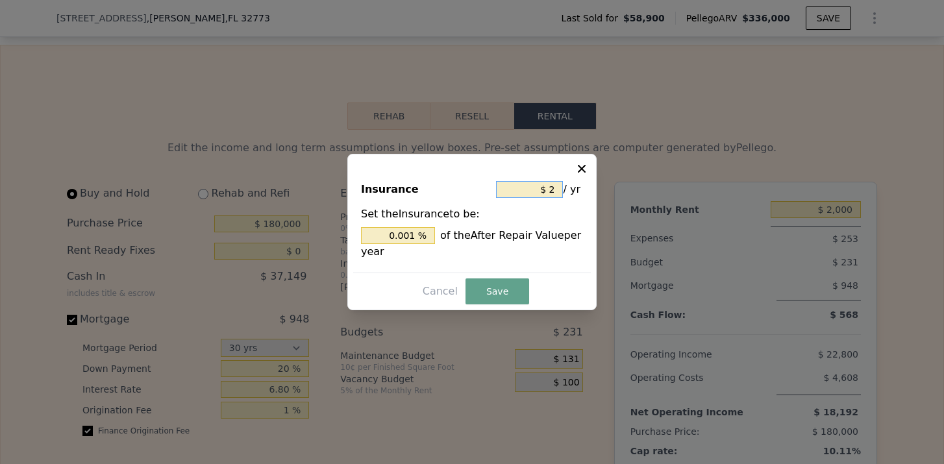
type input "0.007 %"
type input "$ 220"
type input "0.071 %"
type input "$ 2,200"
type input "0.710 %"
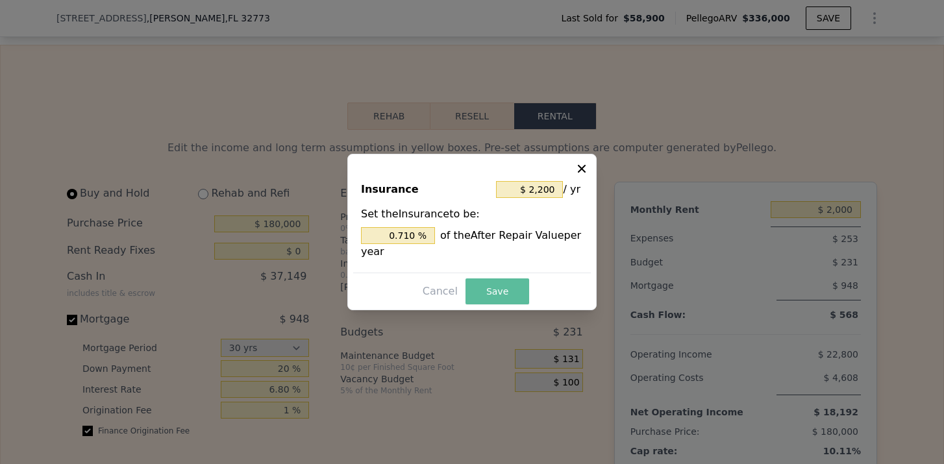
click at [496, 291] on button "Save" at bounding box center [497, 291] width 64 height 26
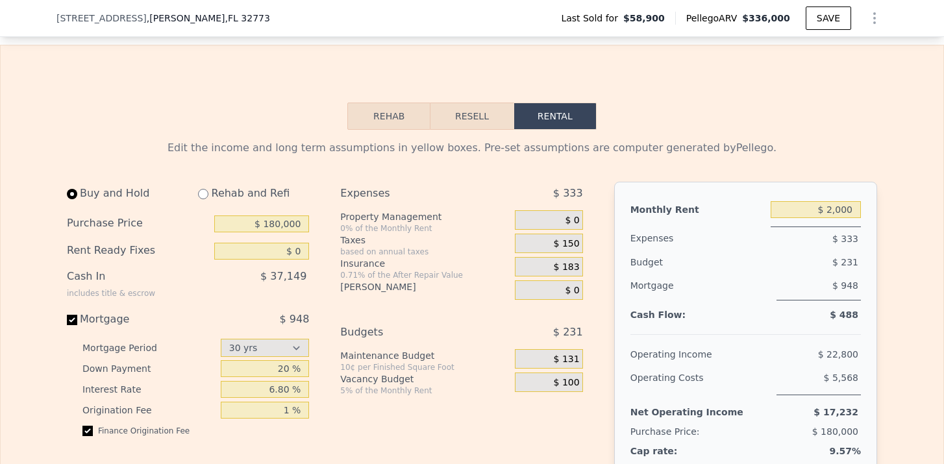
click at [208, 195] on input "radio" at bounding box center [203, 194] width 10 height 10
radio input "true"
type input "$ 50,000"
type input "$ 5,800"
select select "30"
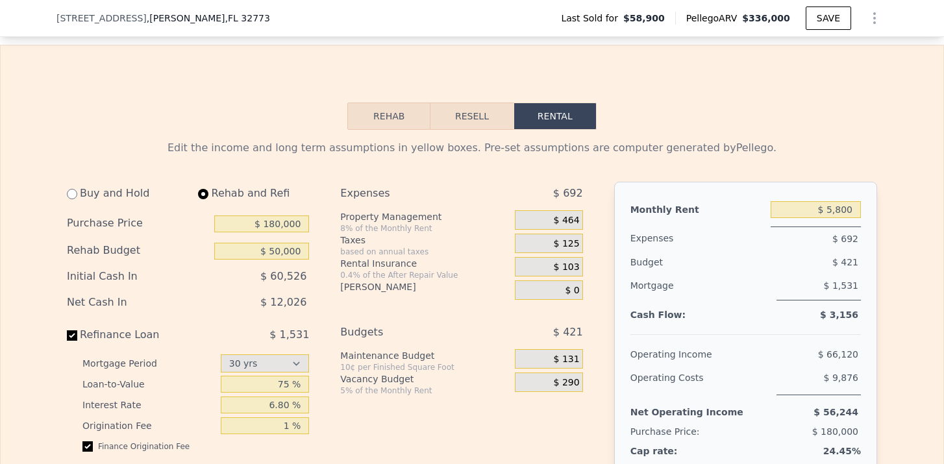
click at [570, 226] on span "$ 464" at bounding box center [567, 221] width 26 height 12
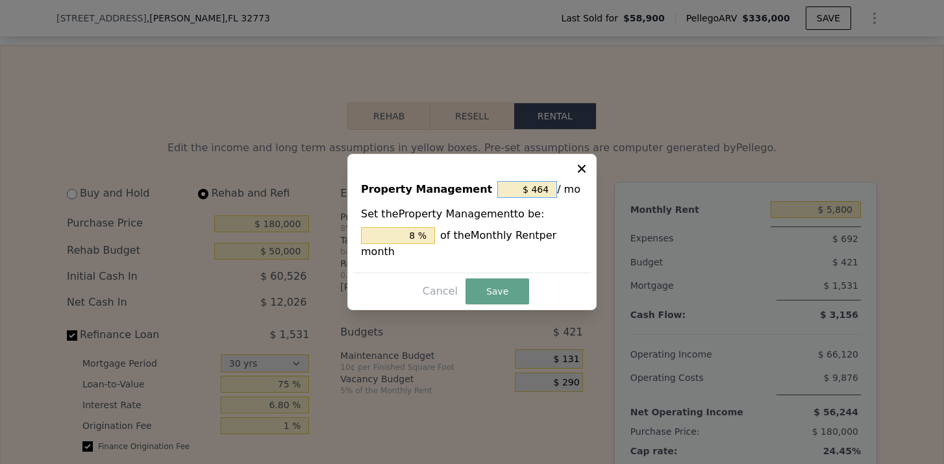
click at [537, 189] on input "$ 464" at bounding box center [527, 189] width 60 height 17
type input "$ 0"
type input "0 %"
type input "$ 0"
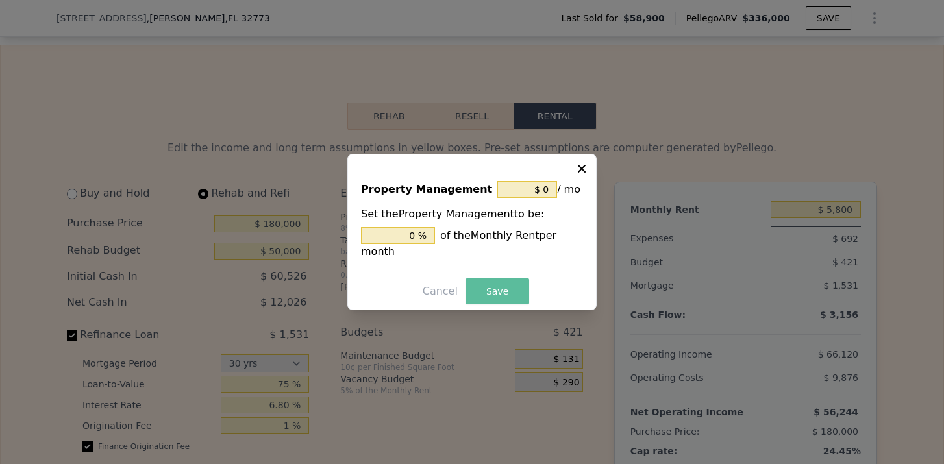
click at [490, 297] on button "Save" at bounding box center [497, 291] width 64 height 26
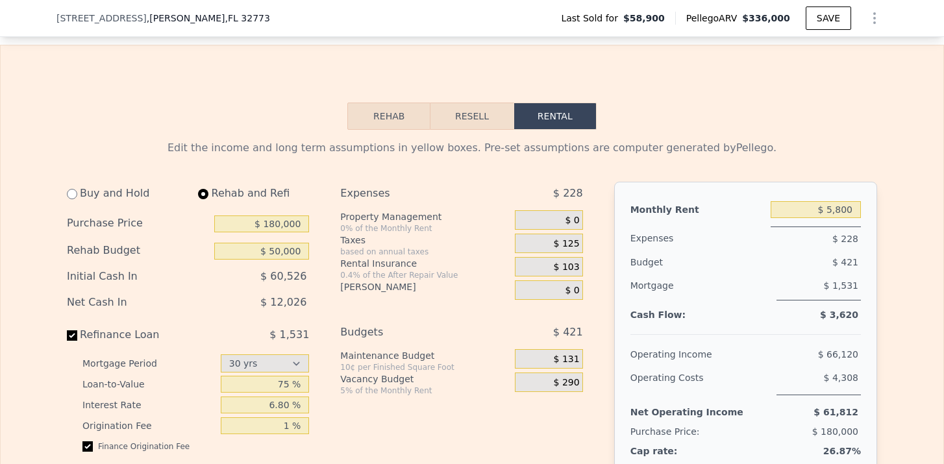
click at [574, 248] on span "$ 125" at bounding box center [567, 244] width 26 height 12
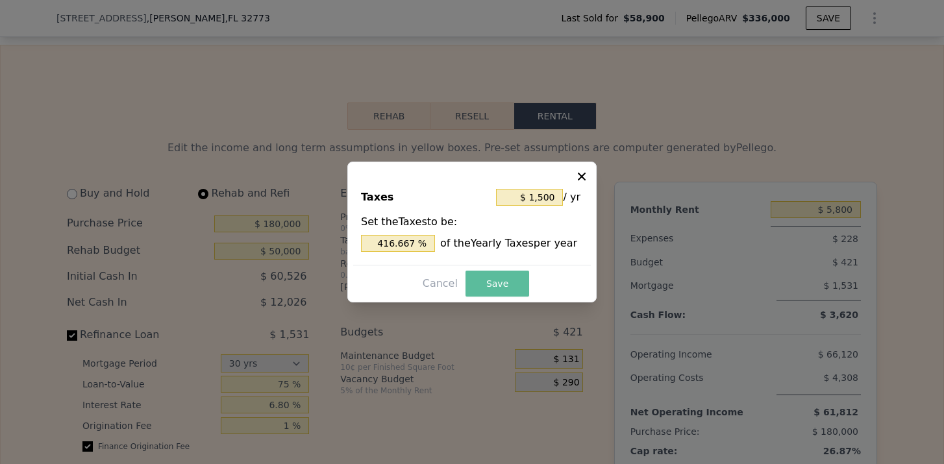
click at [501, 279] on button "Save" at bounding box center [497, 284] width 64 height 26
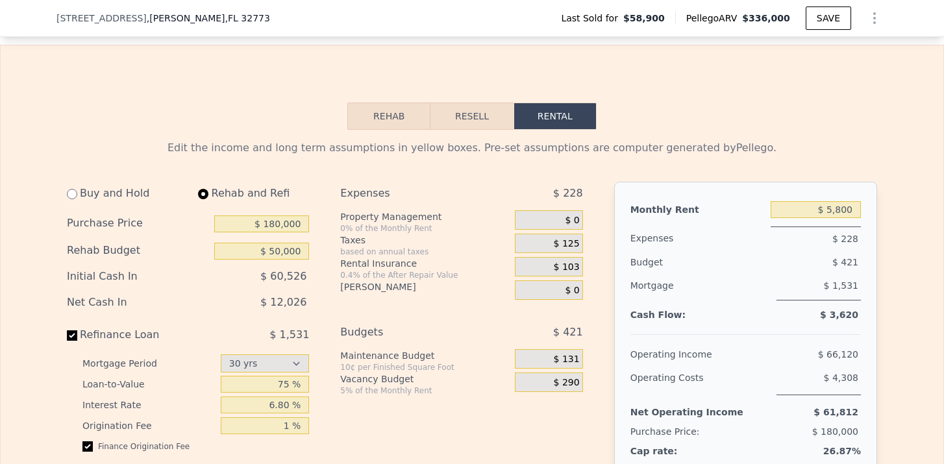
click at [574, 268] on span "$ 103" at bounding box center [567, 268] width 26 height 12
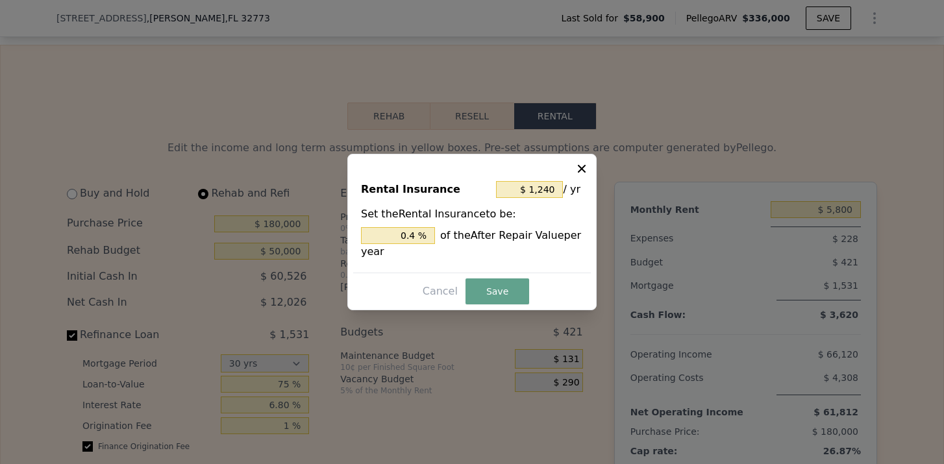
click at [603, 288] on div at bounding box center [472, 232] width 944 height 464
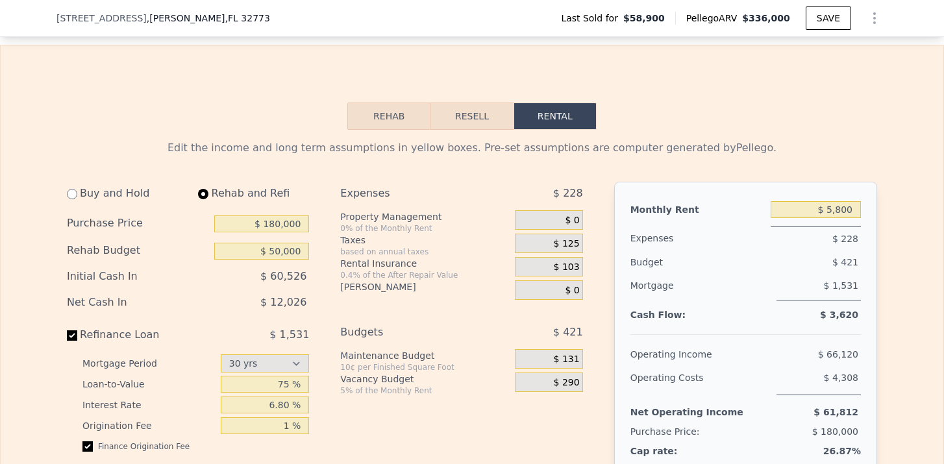
click at [565, 262] on span "$ 103" at bounding box center [567, 268] width 26 height 12
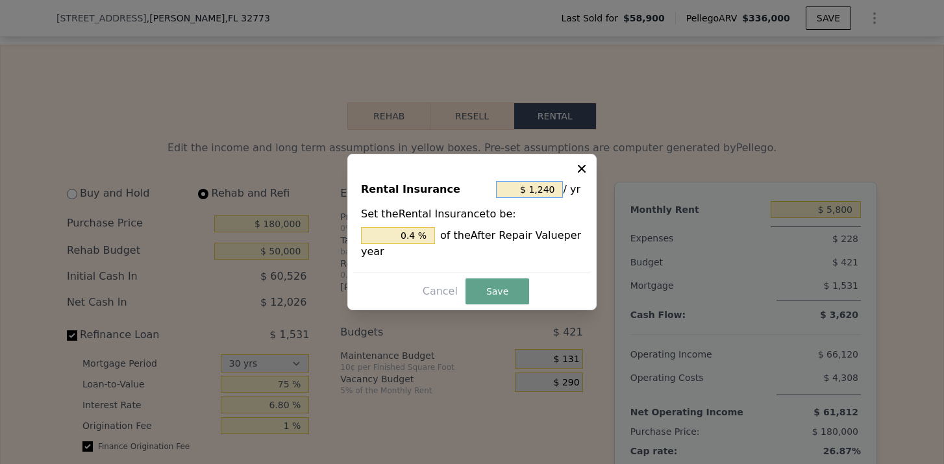
click at [549, 189] on input "$ 1,240" at bounding box center [529, 189] width 67 height 17
type input "$ 2"
type input "0.001 %"
type input "$ 23"
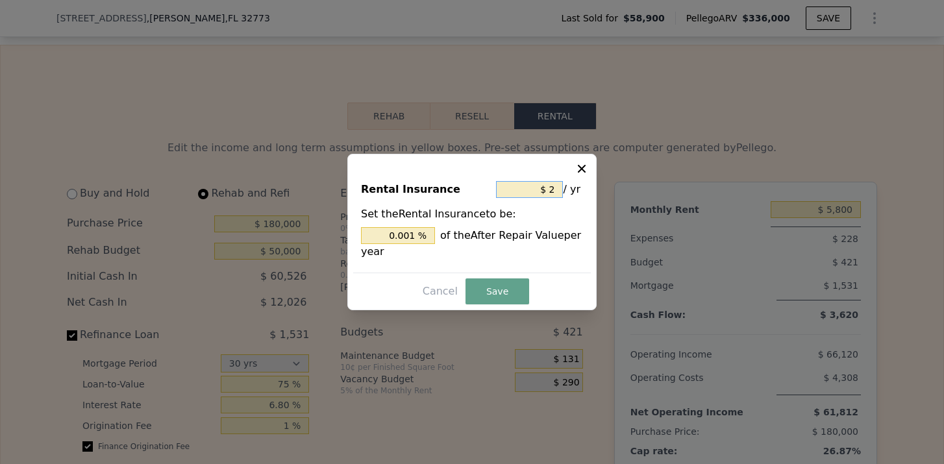
type input "0.007 %"
type input "$ 230"
type input "0.074 %"
type input "$ 2,300"
type input "0.742 %"
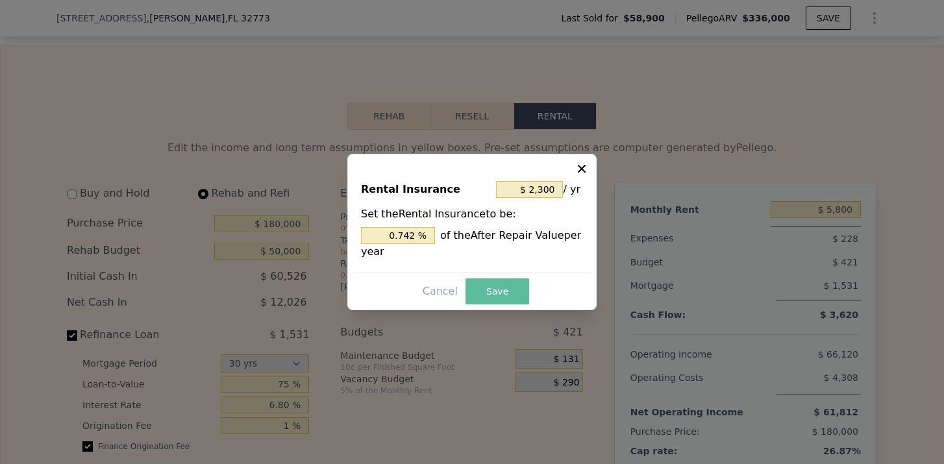
click at [479, 289] on button "Save" at bounding box center [497, 291] width 64 height 26
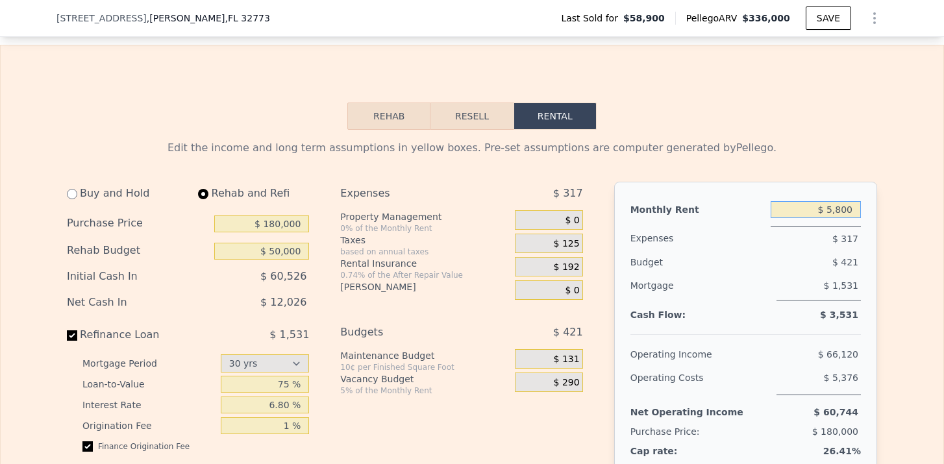
click at [829, 213] on input "$ 5,800" at bounding box center [815, 209] width 90 height 17
type input "$ 1,950"
click at [804, 289] on div "$ 1,531" at bounding box center [818, 287] width 84 height 27
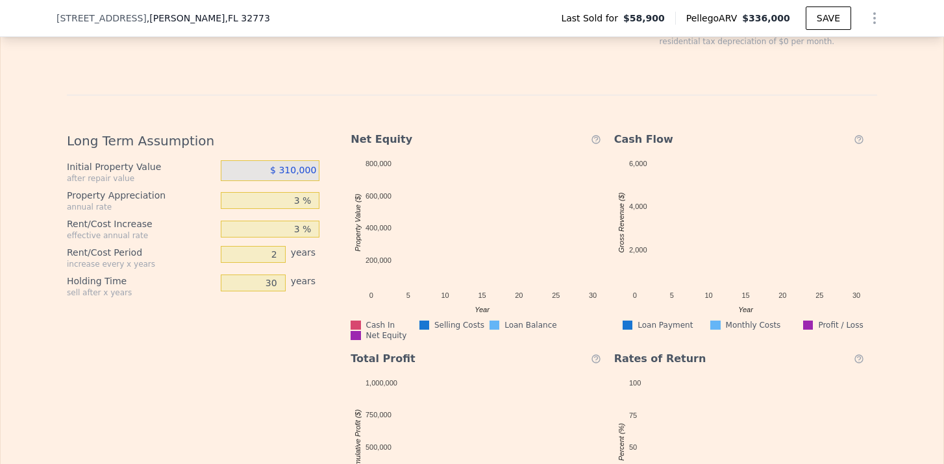
scroll to position [2246, 0]
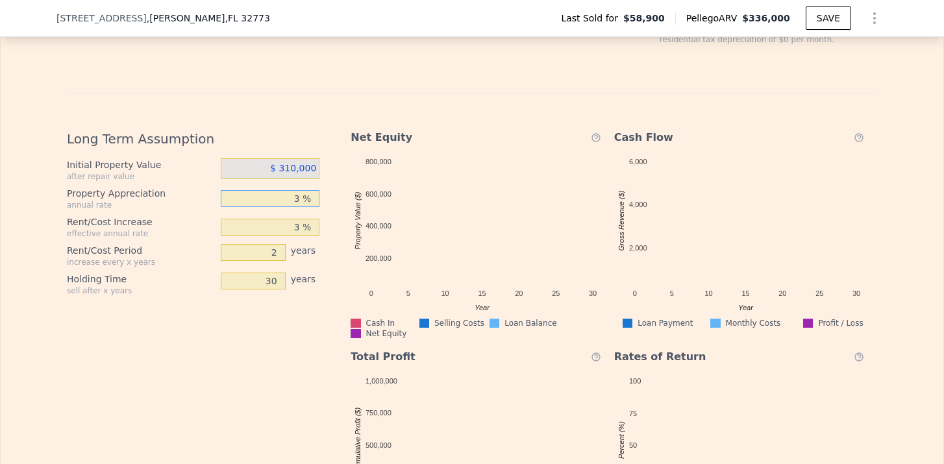
click at [301, 197] on input "3 %" at bounding box center [270, 198] width 99 height 17
type input "5 %"
click at [308, 231] on input "3 %" at bounding box center [270, 227] width 99 height 17
click at [273, 304] on div "Long Term Assumption Initial Property Value after repair value $ 310,000 Proper…" at bounding box center [198, 333] width 263 height 428
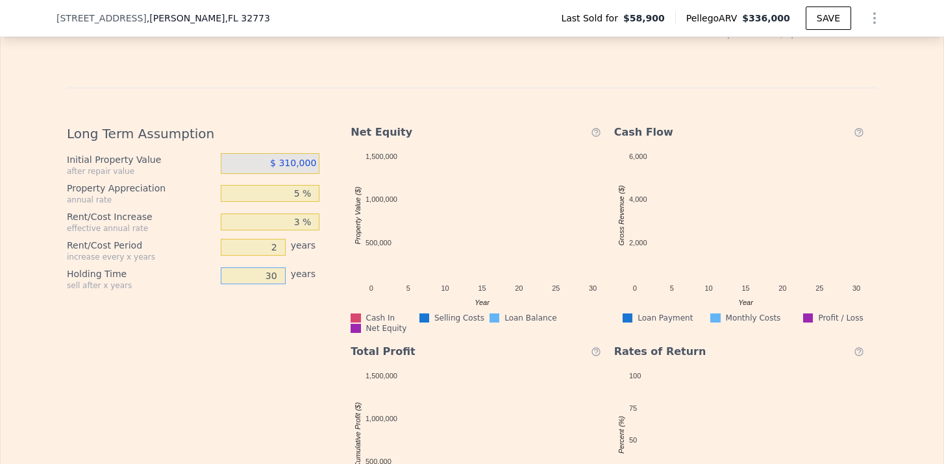
drag, startPoint x: 280, startPoint y: 271, endPoint x: 249, endPoint y: 271, distance: 31.1
click at [251, 271] on input "30" at bounding box center [253, 275] width 65 height 17
type input "10"
click at [238, 338] on div "Long Term Assumption Initial Property Value after repair value $ 310,000 Proper…" at bounding box center [198, 328] width 263 height 428
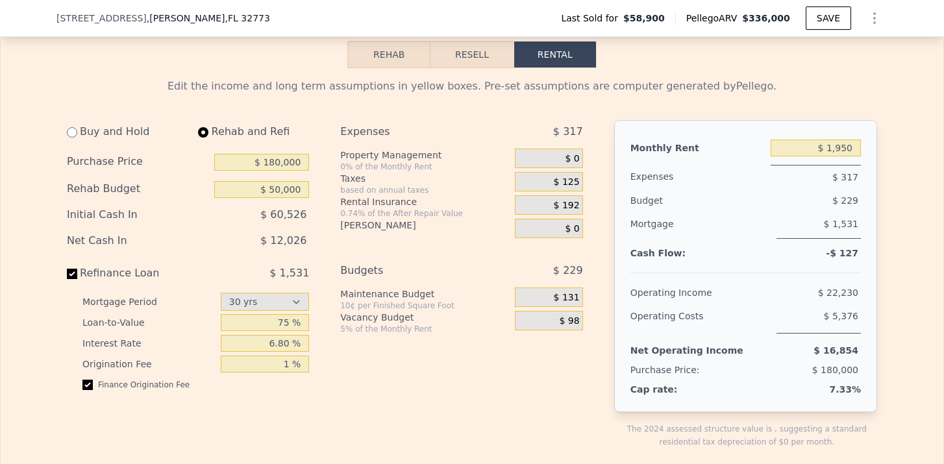
scroll to position [1831, 0]
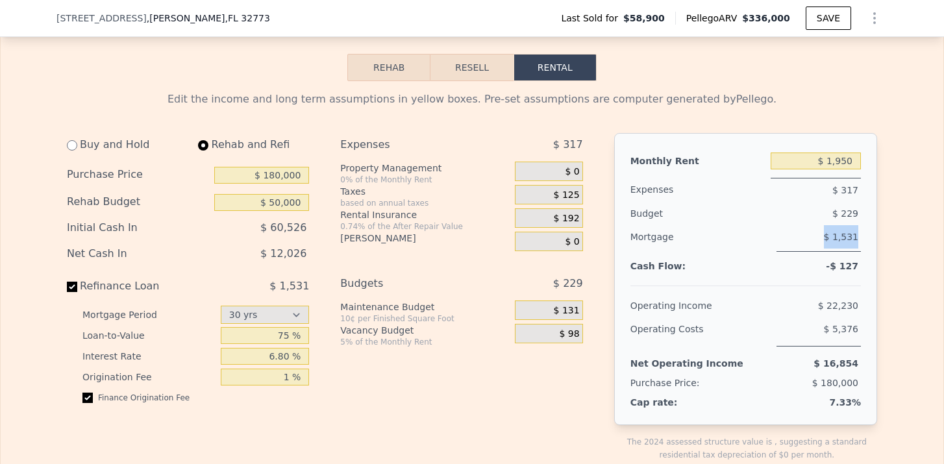
drag, startPoint x: 830, startPoint y: 236, endPoint x: 862, endPoint y: 238, distance: 32.5
click at [862, 238] on div "Monthly Rent $ 1,950 Expenses $ 317 Budget $ 229 Mortgage $ 1,531 Cash Flow: -$…" at bounding box center [745, 279] width 263 height 292
